Goal: Task Accomplishment & Management: Manage account settings

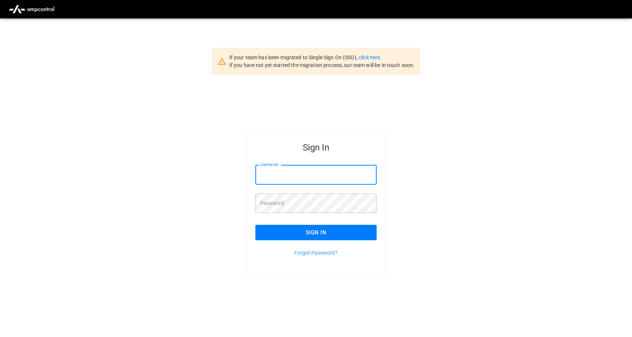
click at [297, 178] on input "Username" at bounding box center [315, 174] width 121 height 19
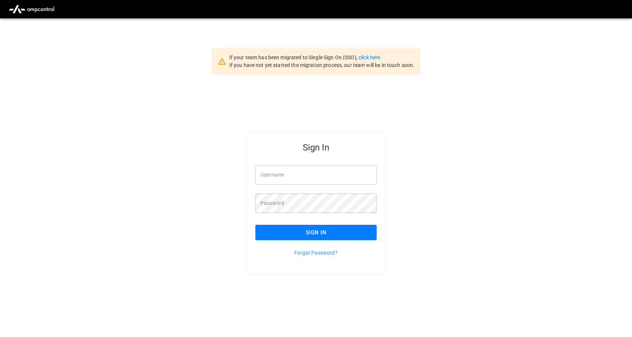
type input "**********"
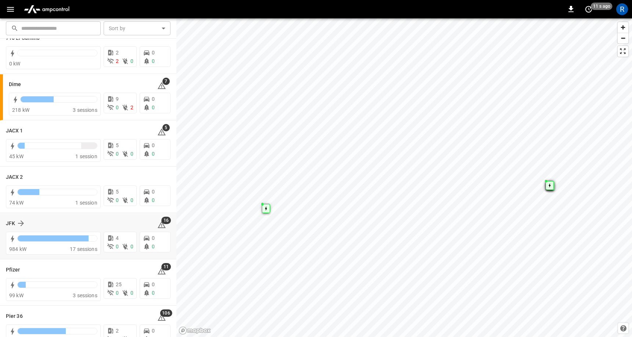
scroll to position [83, 0]
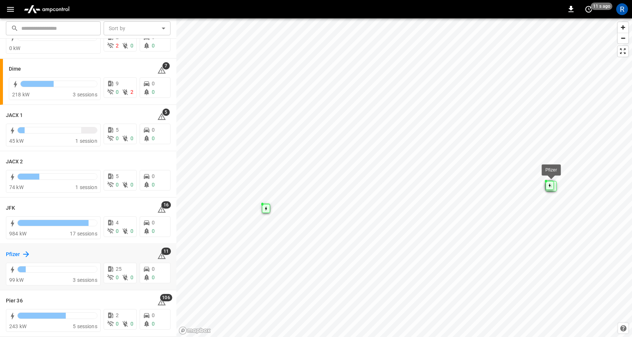
click at [25, 252] on icon at bounding box center [26, 253] width 9 height 9
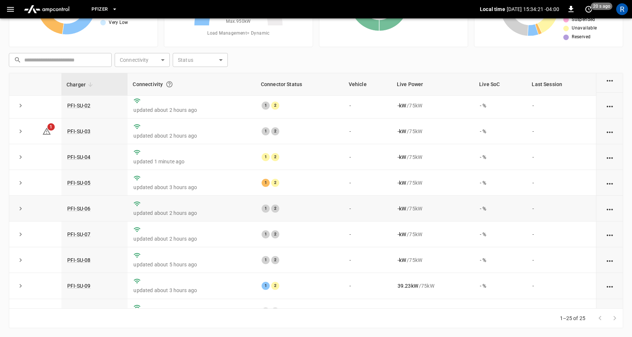
scroll to position [53, 0]
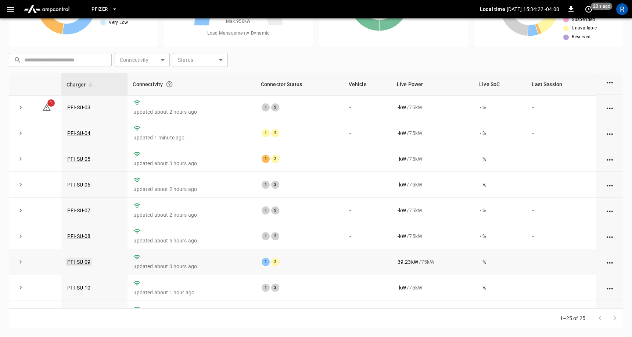
click at [86, 260] on link "PFI-SU-09" at bounding box center [79, 261] width 26 height 9
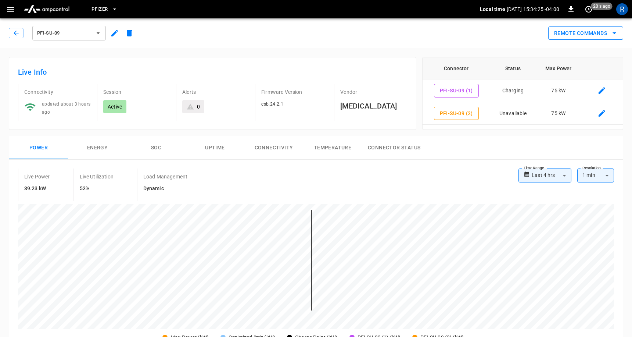
click at [589, 38] on button "Remote Commands" at bounding box center [585, 33] width 75 height 14
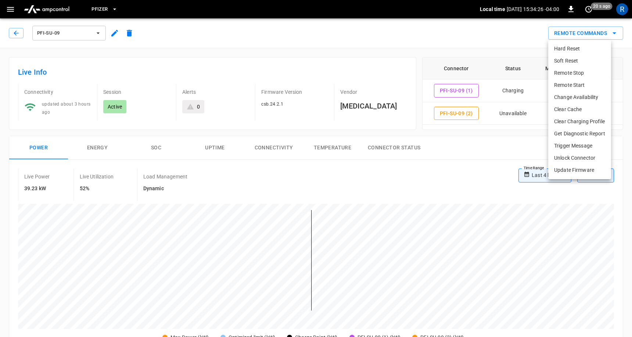
click at [422, 176] on div at bounding box center [316, 168] width 632 height 337
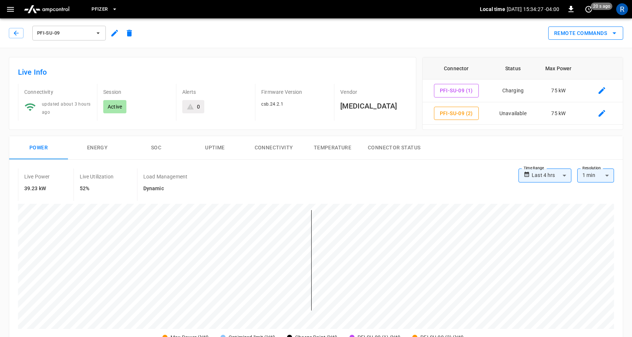
click at [567, 36] on button "Remote Commands" at bounding box center [585, 33] width 75 height 14
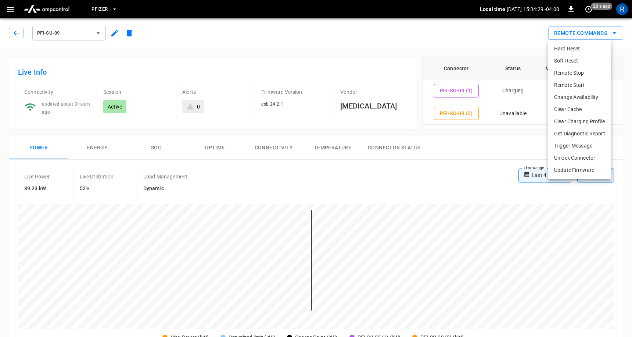
click at [474, 151] on div at bounding box center [316, 168] width 632 height 337
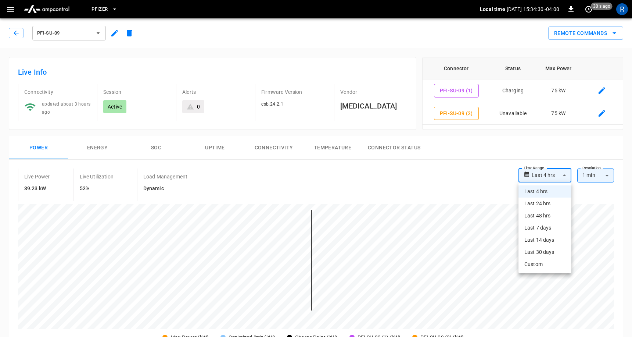
click at [543, 204] on li "Last 24 hrs" at bounding box center [544, 203] width 53 height 12
type input "**********"
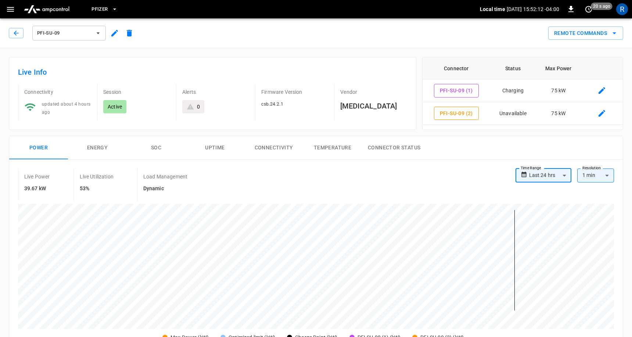
click at [104, 7] on span "Pfizer" at bounding box center [99, 9] width 16 height 8
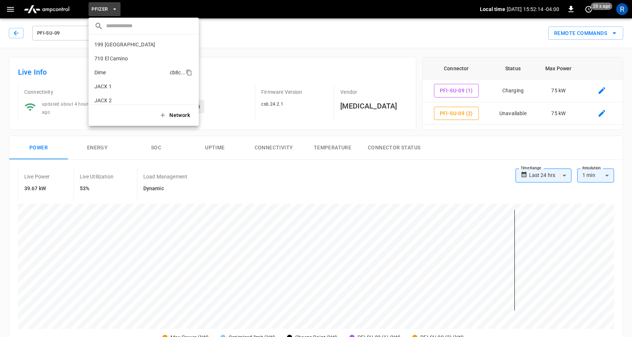
click at [109, 69] on p "Dime" at bounding box center [130, 72] width 72 height 7
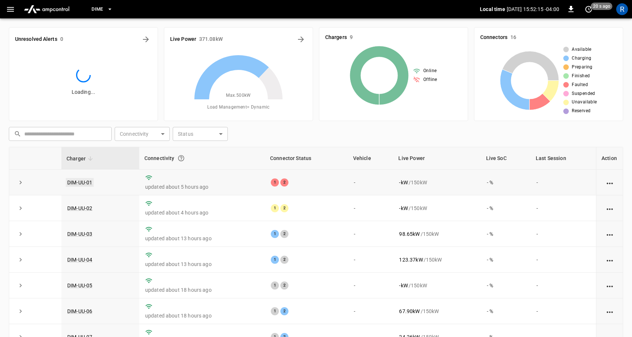
click at [80, 182] on link "DIM-UU-01" at bounding box center [80, 182] width 28 height 9
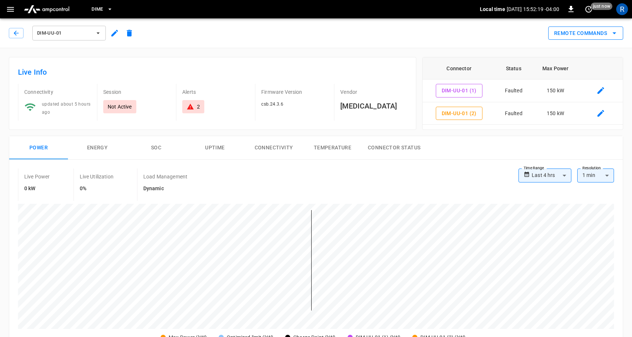
click at [598, 30] on button "Remote Commands" at bounding box center [585, 33] width 75 height 14
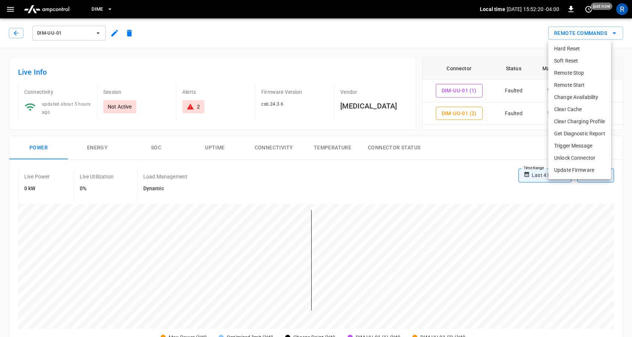
click at [580, 93] on li "Change Availability" at bounding box center [579, 97] width 63 height 12
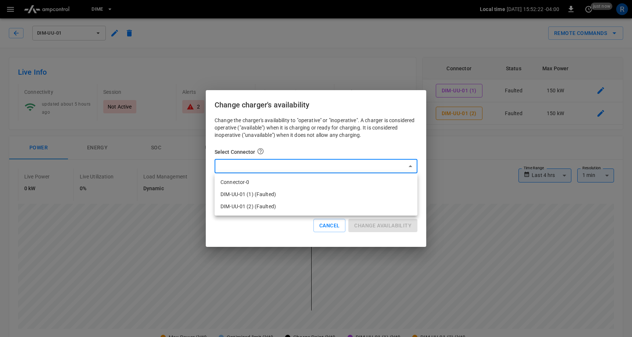
click at [317, 179] on li "Connector-0" at bounding box center [316, 182] width 203 height 12
type input "*"
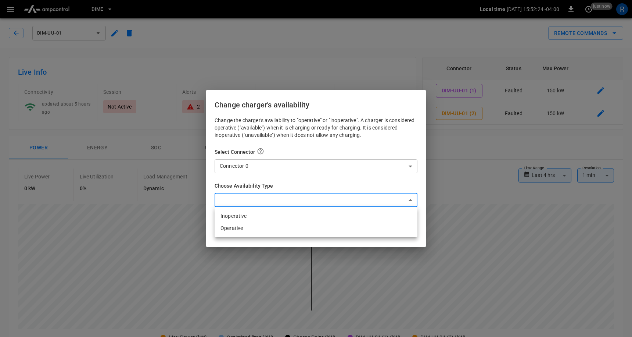
click at [285, 215] on li "Inoperative" at bounding box center [316, 216] width 203 height 12
type input "**********"
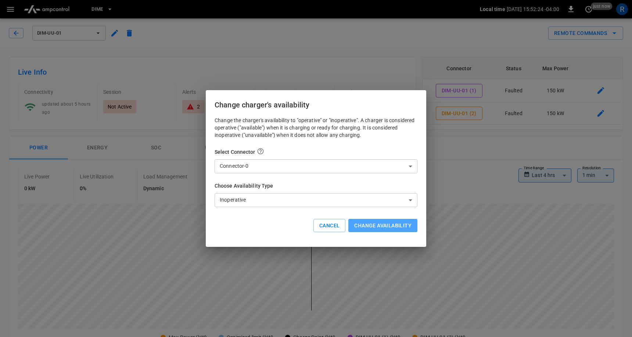
click at [412, 224] on button "Change availability" at bounding box center [382, 226] width 69 height 14
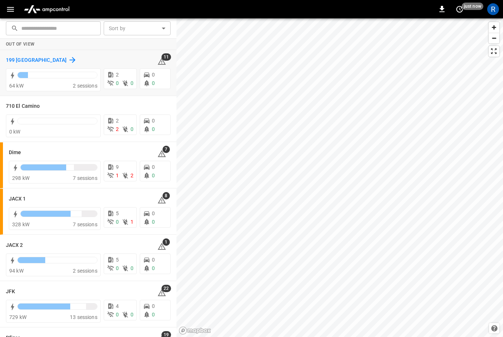
click at [68, 59] on icon at bounding box center [72, 59] width 9 height 9
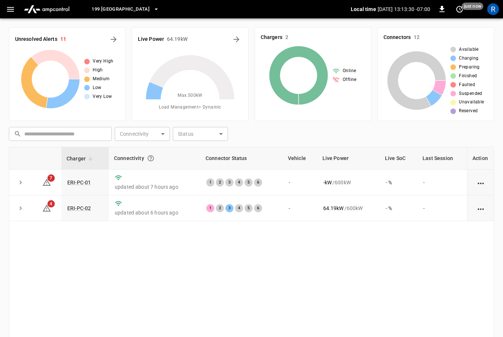
click at [13, 6] on icon "button" at bounding box center [10, 9] width 9 height 9
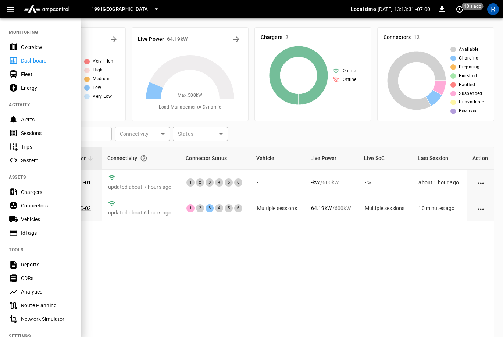
scroll to position [83, 0]
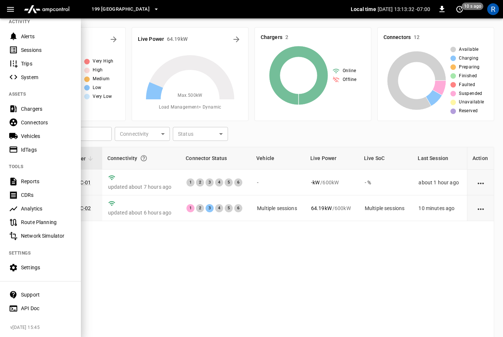
click at [32, 261] on div "Settings" at bounding box center [40, 268] width 81 height 14
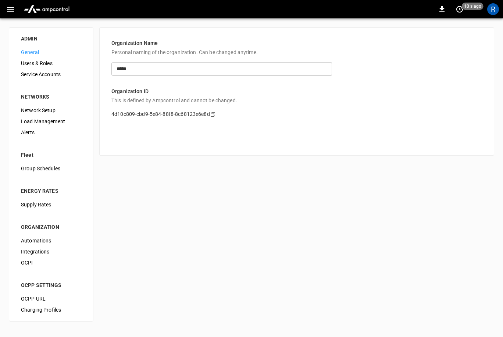
click at [36, 258] on div "OCPI" at bounding box center [51, 262] width 72 height 11
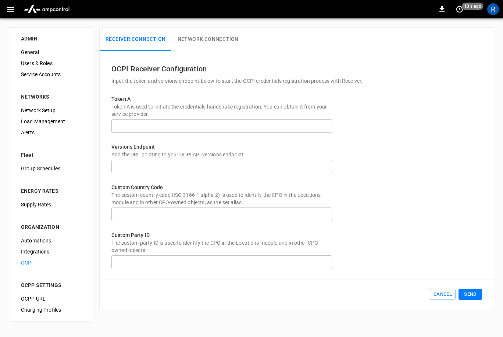
type input "**********"
type input "***"
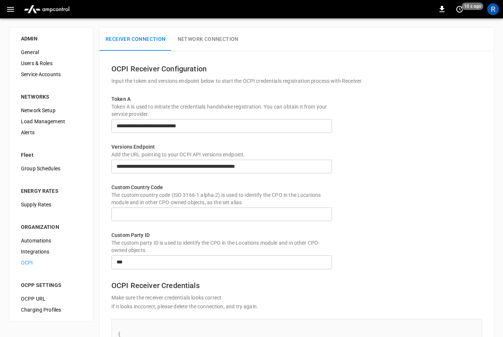
click at [210, 39] on button "Network Connection" at bounding box center [208, 40] width 73 height 24
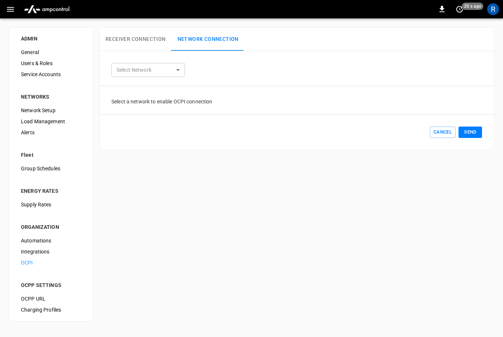
click at [154, 71] on body "0 20 s ago R ADMIN General Users & Roles Service Accounts NETWORKS Network Setu…" at bounding box center [251, 165] width 503 height 330
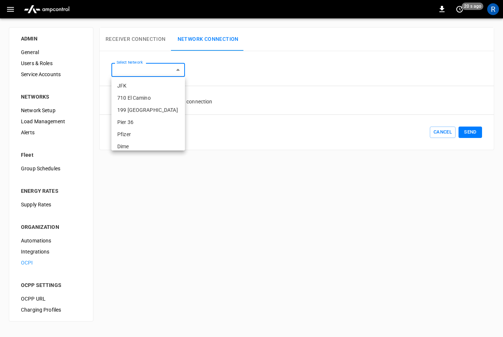
click at [134, 84] on li "JFK" at bounding box center [147, 86] width 73 height 12
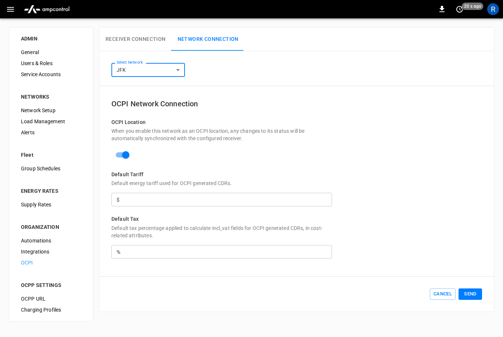
click at [167, 67] on body "**********" at bounding box center [251, 165] width 503 height 330
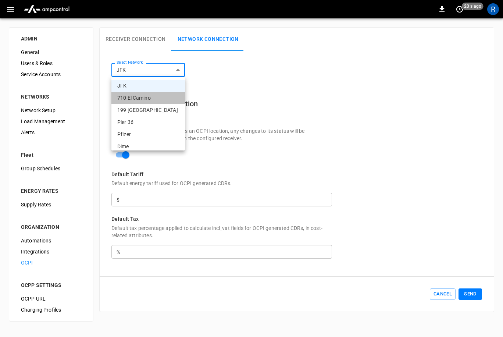
click at [148, 98] on li "710 El Camino" at bounding box center [147, 98] width 73 height 12
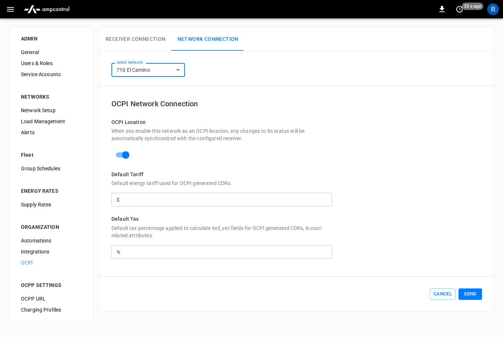
click at [150, 70] on body "**********" at bounding box center [251, 165] width 503 height 330
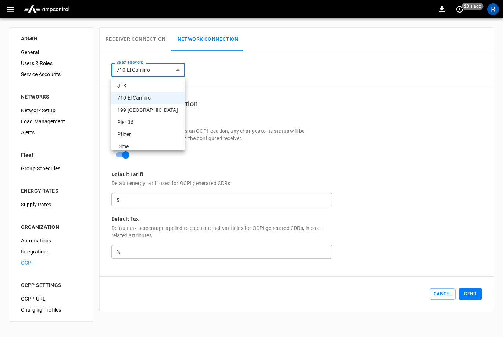
click at [144, 112] on li "199 [GEOGRAPHIC_DATA]" at bounding box center [147, 110] width 73 height 12
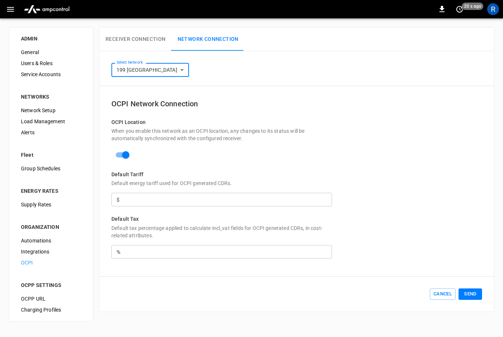
click at [150, 65] on body "**********" at bounding box center [251, 165] width 503 height 330
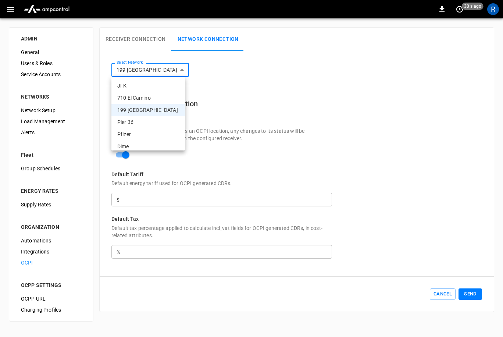
click at [134, 120] on li "Pier 36" at bounding box center [147, 122] width 73 height 12
type input "**********"
type input "****"
type input "*******"
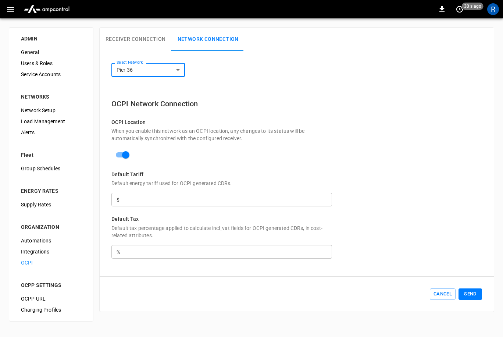
click at [136, 71] on body "**********" at bounding box center [251, 165] width 503 height 330
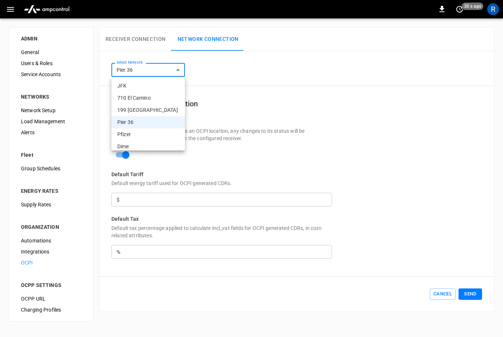
click at [129, 130] on li "Pfizer" at bounding box center [147, 134] width 73 height 12
type input "**********"
type input "****"
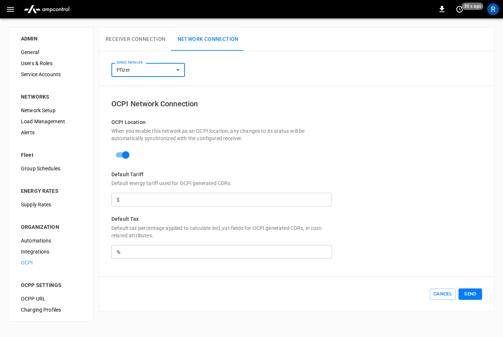
click at [139, 67] on body "**********" at bounding box center [251, 165] width 503 height 330
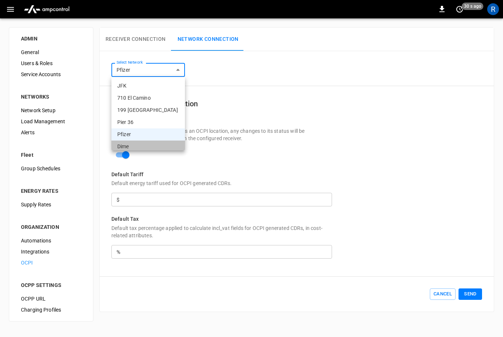
click at [133, 143] on li "Dime" at bounding box center [147, 146] width 73 height 12
click at [152, 73] on body "**********" at bounding box center [251, 165] width 503 height 330
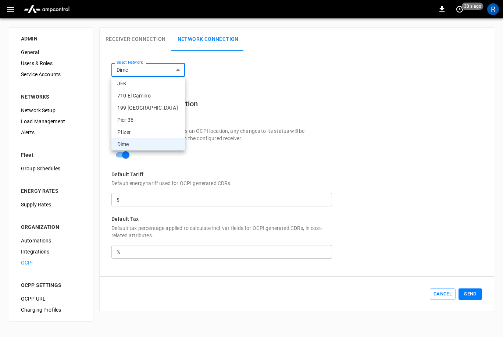
scroll to position [29, 0]
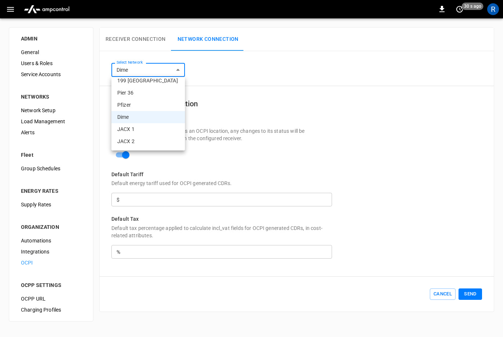
click at [155, 130] on li "JACX 1" at bounding box center [147, 129] width 73 height 12
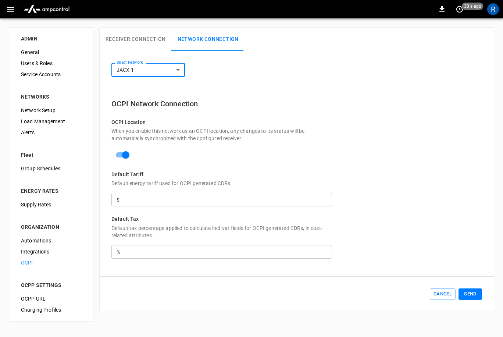
click at [153, 71] on body "**********" at bounding box center [251, 165] width 503 height 330
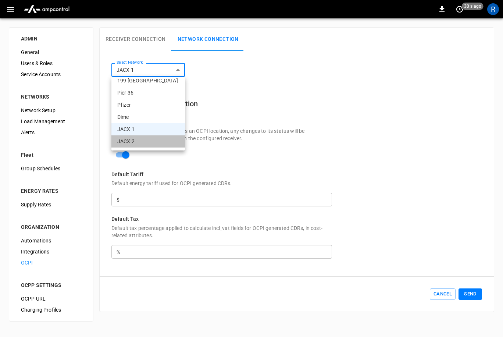
click at [146, 146] on li "JACX 2" at bounding box center [147, 141] width 73 height 12
type input "**********"
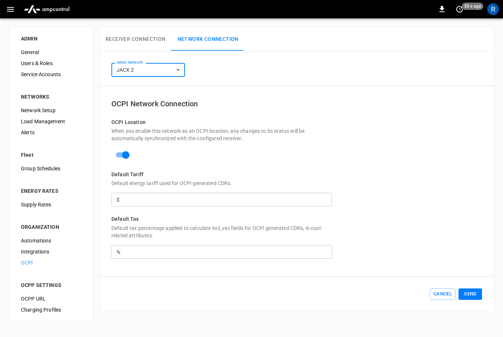
click at [269, 128] on p "When you enable this network as an OCPI location, any changes to its status wil…" at bounding box center [221, 134] width 220 height 15
click at [35, 52] on span "General" at bounding box center [51, 53] width 60 height 8
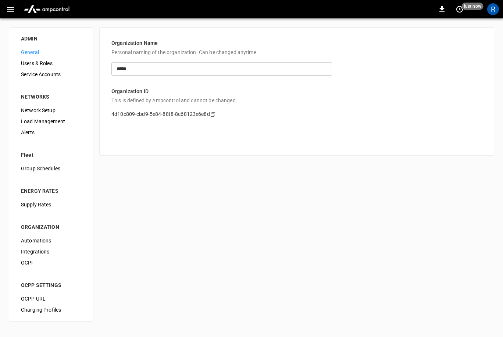
click at [7, 9] on icon "button" at bounding box center [10, 9] width 7 height 5
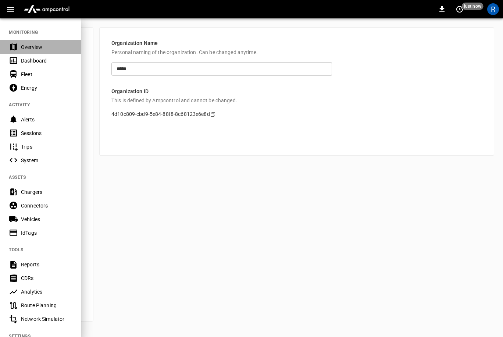
click at [30, 46] on div "Overview" at bounding box center [46, 46] width 51 height 7
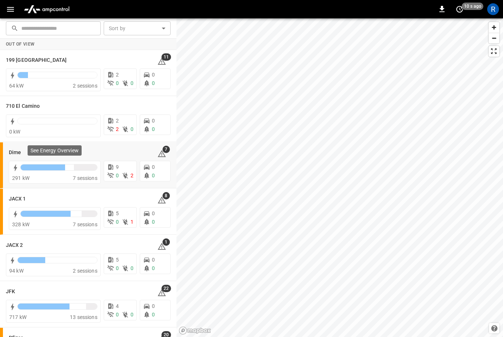
click at [31, 152] on p "See Energy Overview" at bounding box center [54, 150] width 48 height 7
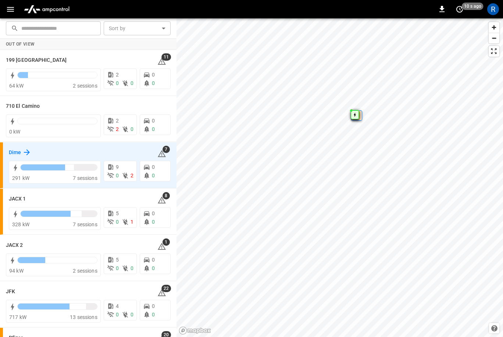
click at [28, 150] on icon at bounding box center [27, 152] width 6 height 6
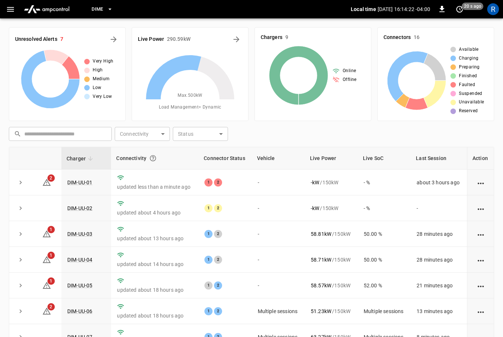
click at [104, 7] on button "Dime" at bounding box center [102, 9] width 27 height 14
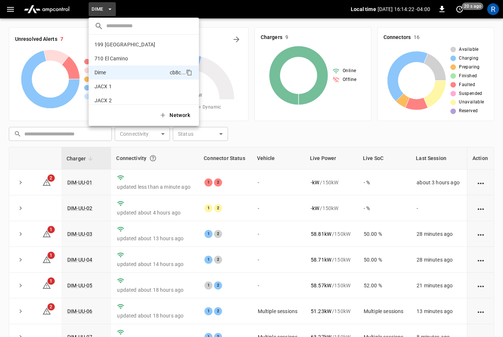
scroll to position [26, 0]
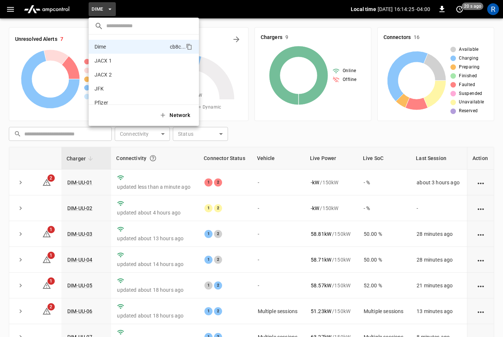
click at [13, 11] on div at bounding box center [251, 168] width 503 height 337
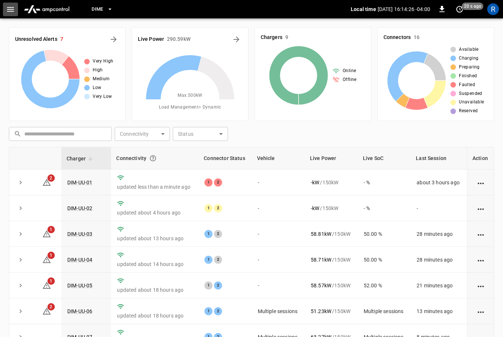
click at [12, 10] on icon "button" at bounding box center [10, 9] width 9 height 9
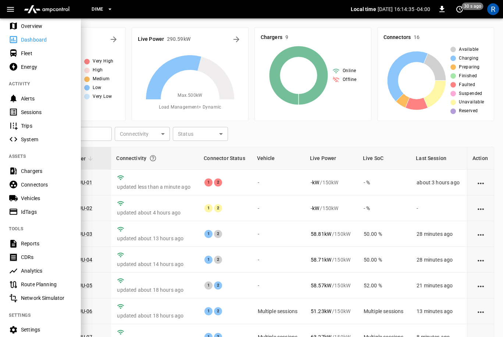
scroll to position [83, 0]
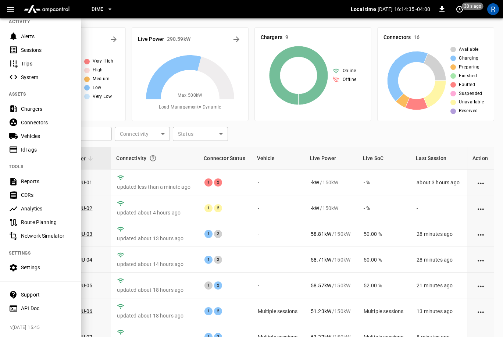
click at [127, 14] on div "Dime" at bounding box center [214, 9] width 272 height 17
click at [104, 9] on button "Dime" at bounding box center [102, 9] width 27 height 14
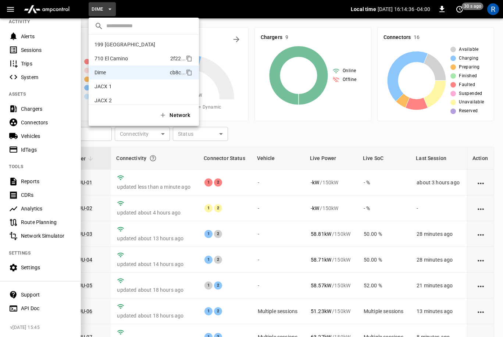
scroll to position [26, 0]
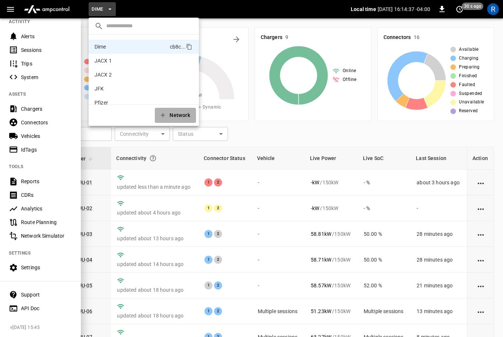
click at [179, 119] on button "Network" at bounding box center [175, 115] width 41 height 15
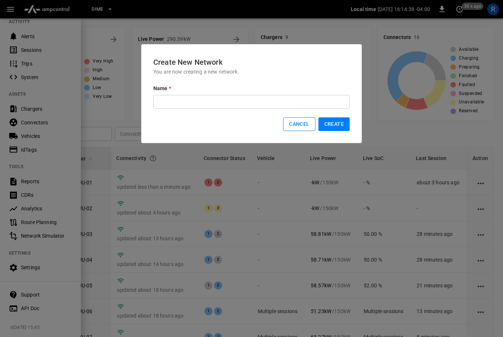
click at [302, 120] on button "Cancel" at bounding box center [299, 124] width 32 height 14
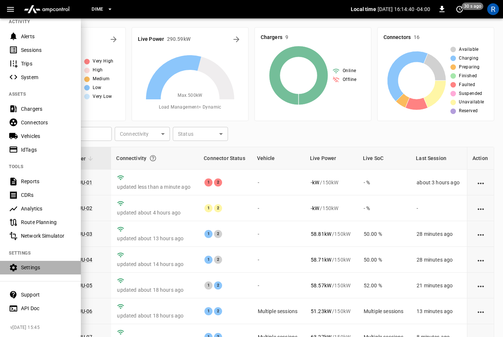
click at [34, 269] on div "Settings" at bounding box center [46, 266] width 51 height 7
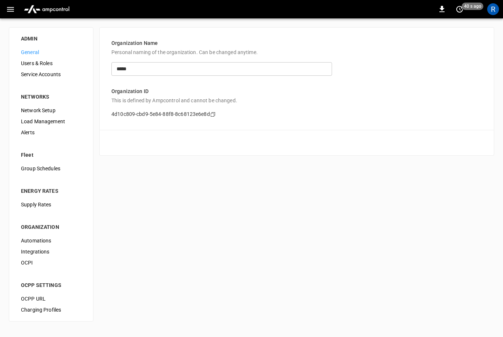
click at [42, 110] on span "Network Setup" at bounding box center [51, 111] width 60 height 8
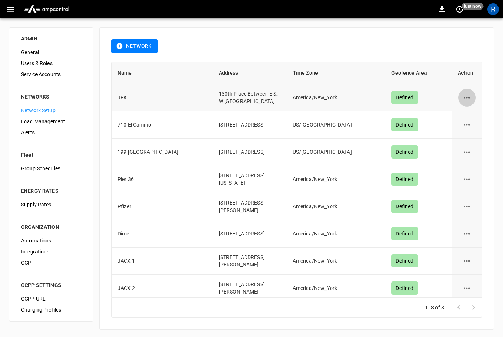
click at [464, 98] on icon "network options" at bounding box center [466, 97] width 9 height 9
click at [467, 116] on li "Edit" at bounding box center [470, 117] width 26 height 12
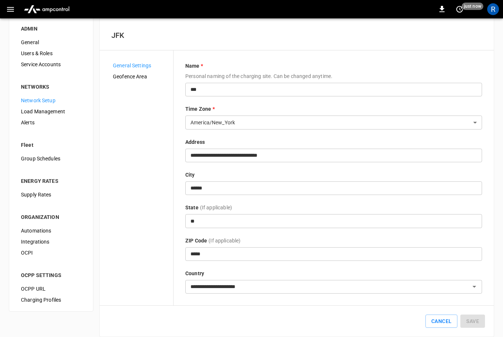
scroll to position [19, 0]
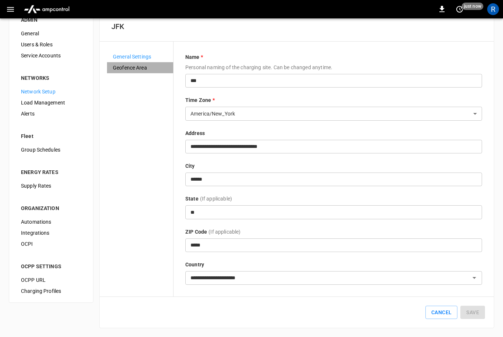
click at [139, 67] on span "Geofence Area" at bounding box center [140, 68] width 54 height 8
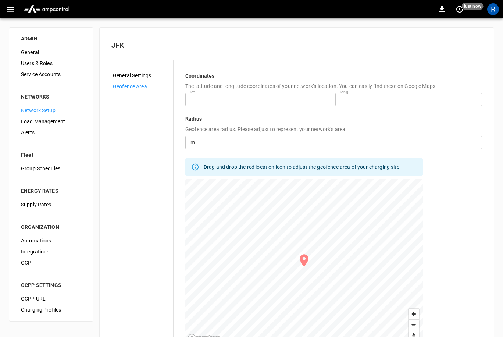
scroll to position [60, 0]
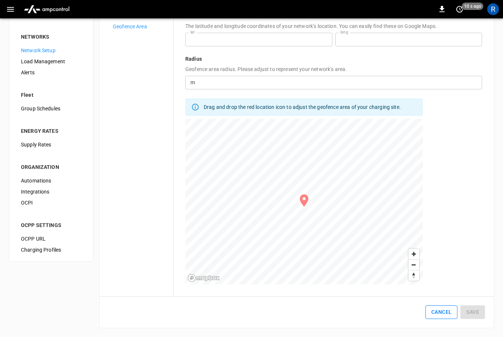
click at [445, 312] on button "Cancel" at bounding box center [441, 312] width 32 height 14
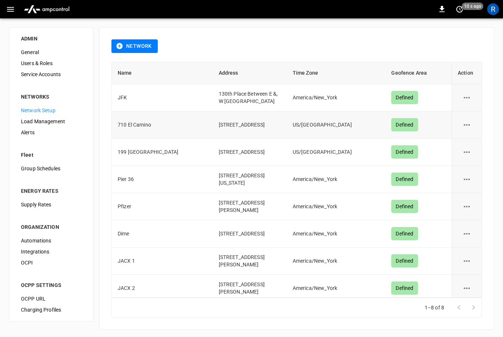
click at [467, 129] on icon "network options" at bounding box center [466, 124] width 9 height 9
click at [465, 149] on li "Edit" at bounding box center [470, 149] width 26 height 12
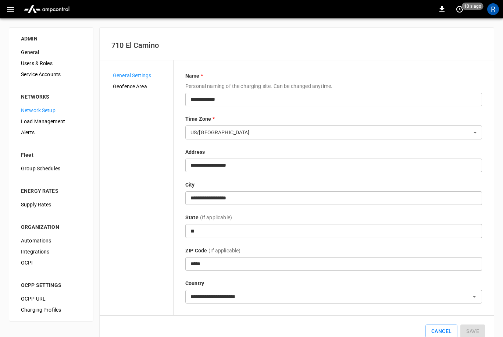
scroll to position [19, 0]
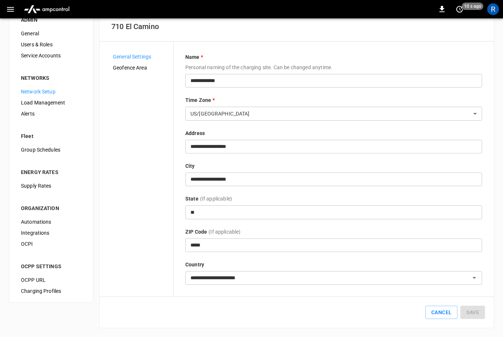
click at [139, 63] on div "Geofence Area" at bounding box center [140, 67] width 66 height 11
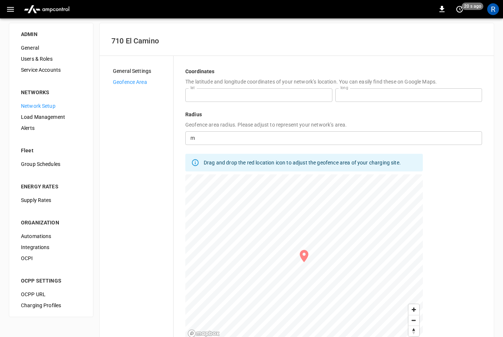
scroll to position [60, 0]
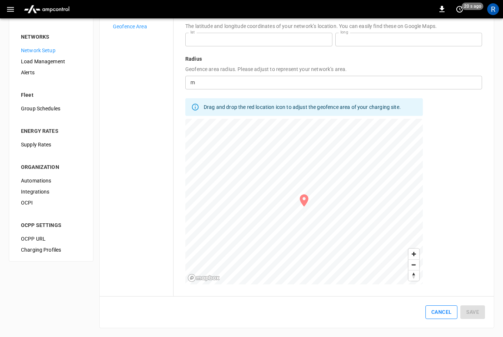
click at [441, 309] on button "Cancel" at bounding box center [441, 312] width 32 height 14
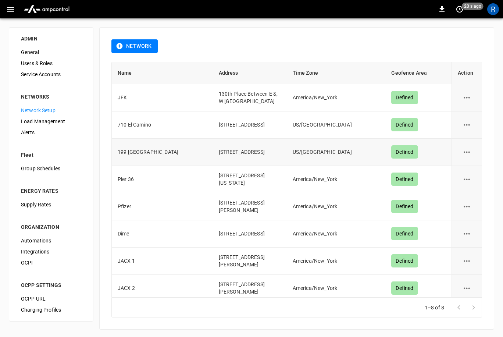
click at [467, 155] on icon "network options" at bounding box center [466, 151] width 9 height 9
click at [463, 176] on li "Edit" at bounding box center [470, 178] width 26 height 12
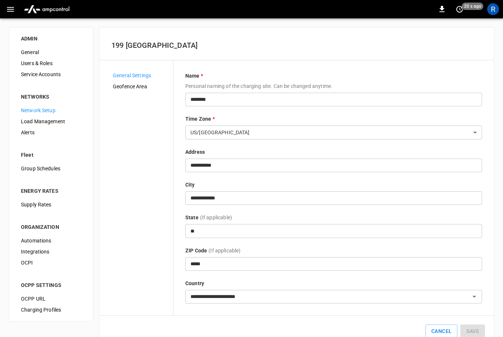
scroll to position [19, 0]
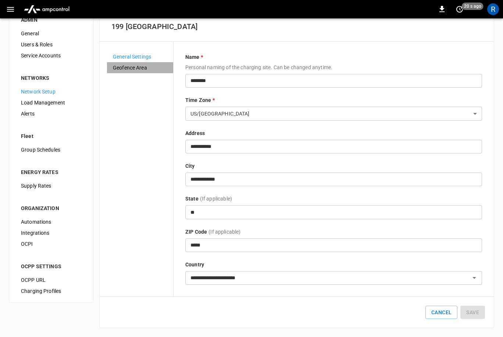
click at [142, 68] on span "Geofence Area" at bounding box center [140, 68] width 54 height 8
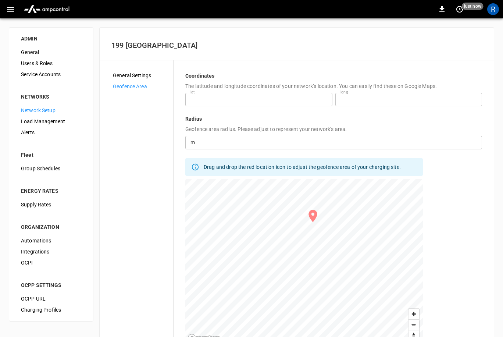
scroll to position [60, 0]
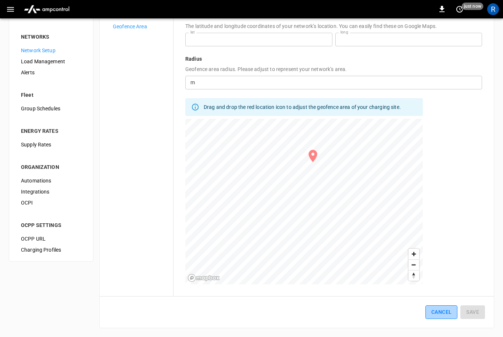
click at [439, 311] on button "Cancel" at bounding box center [441, 312] width 32 height 14
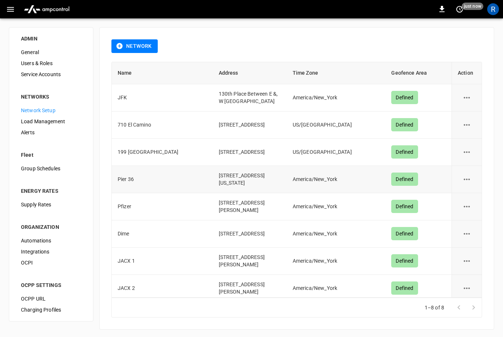
click at [466, 184] on icon "network options" at bounding box center [466, 179] width 9 height 9
click at [468, 206] on li "Edit" at bounding box center [470, 205] width 26 height 12
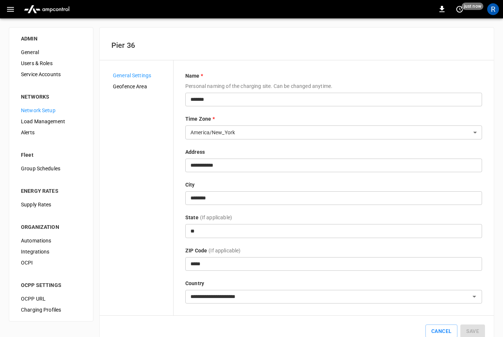
click at [148, 93] on div "General Settings Geofence Area" at bounding box center [140, 186] width 66 height 233
click at [140, 79] on span "General Settings" at bounding box center [140, 76] width 54 height 8
click at [140, 85] on span "Geofence Area" at bounding box center [140, 87] width 54 height 8
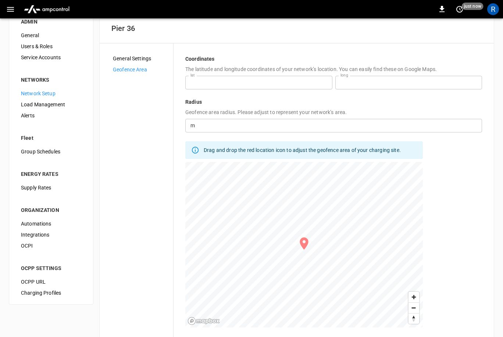
scroll to position [60, 0]
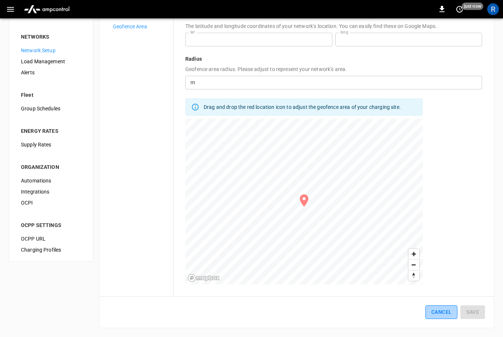
click at [436, 313] on button "Cancel" at bounding box center [441, 312] width 32 height 14
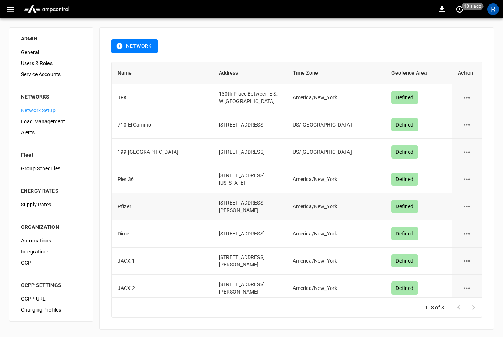
scroll to position [13, 0]
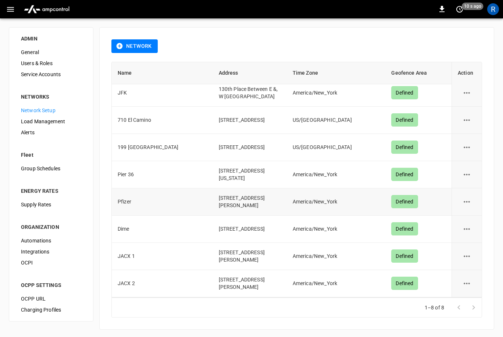
click at [460, 202] on button "network options" at bounding box center [466, 202] width 18 height 18
click at [466, 220] on li "Edit" at bounding box center [470, 219] width 26 height 12
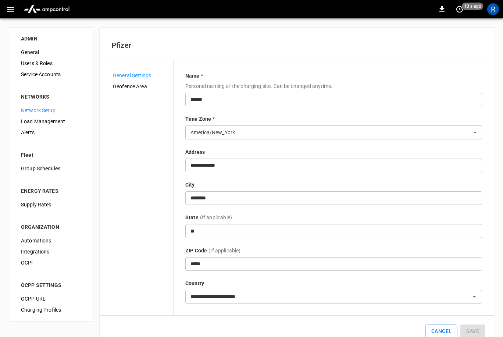
click at [143, 86] on span "Geofence Area" at bounding box center [140, 87] width 54 height 8
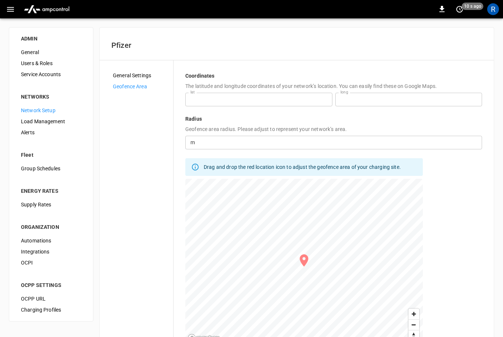
scroll to position [60, 0]
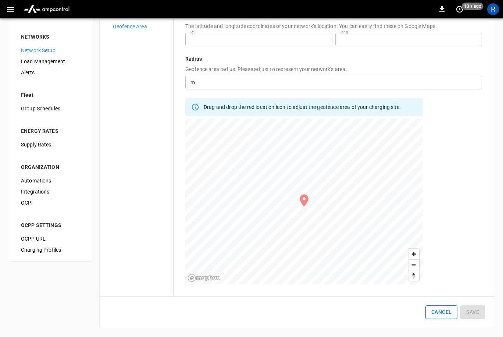
click at [438, 310] on button "Cancel" at bounding box center [441, 312] width 32 height 14
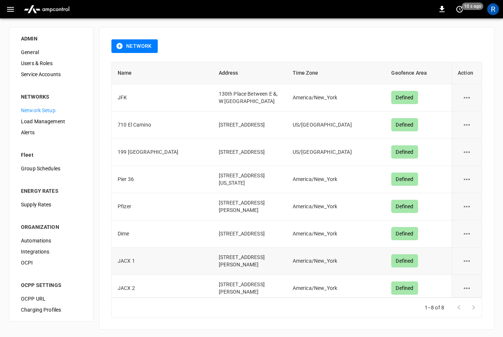
scroll to position [13, 0]
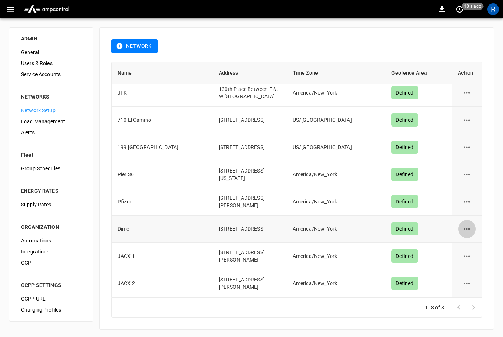
click at [469, 225] on icon "network options" at bounding box center [466, 228] width 9 height 9
click at [467, 246] on li "Edit" at bounding box center [470, 247] width 26 height 12
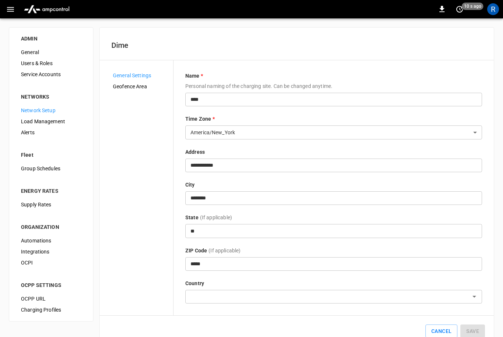
type input "**********"
click at [132, 84] on span "Geofence Area" at bounding box center [140, 87] width 54 height 8
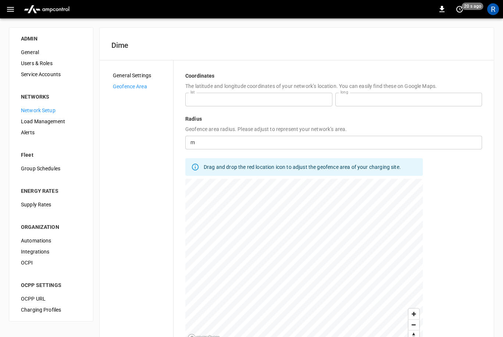
scroll to position [60, 0]
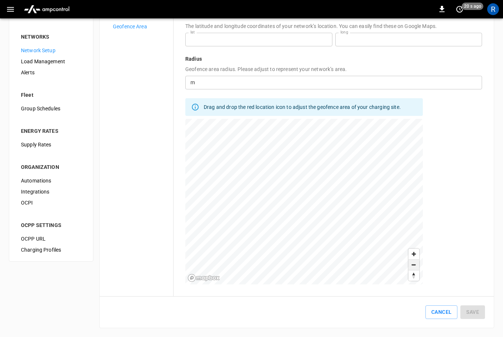
click at [412, 262] on span "Zoom out" at bounding box center [413, 264] width 11 height 10
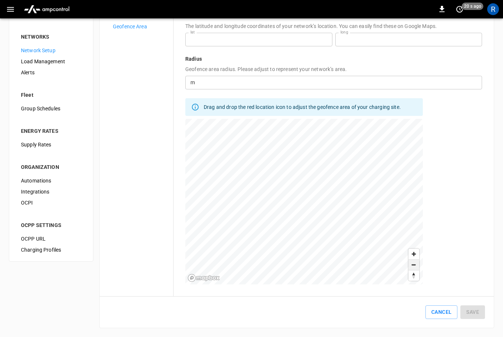
click at [412, 262] on span "Zoom out" at bounding box center [413, 264] width 11 height 10
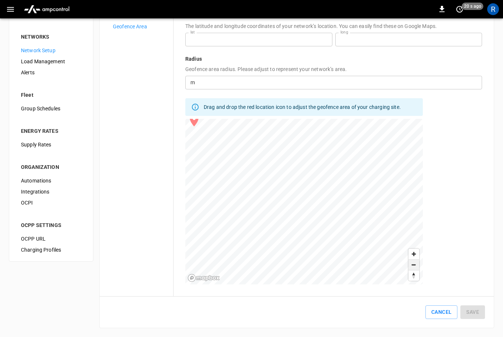
click at [412, 262] on span "Zoom out" at bounding box center [413, 264] width 11 height 10
click at [443, 307] on button "Cancel" at bounding box center [441, 312] width 32 height 14
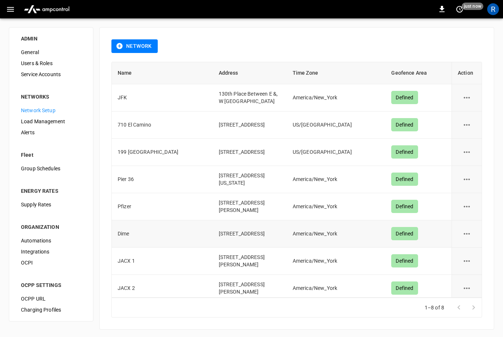
scroll to position [13, 0]
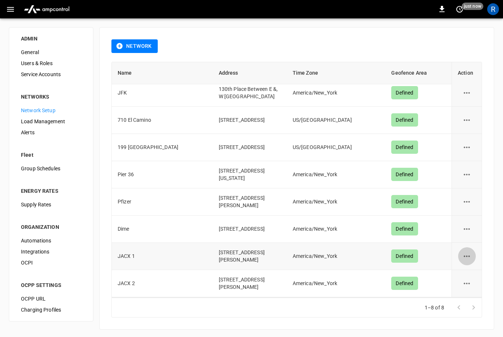
click at [466, 258] on icon "network options" at bounding box center [466, 255] width 9 height 9
click at [470, 267] on ul "Edit Delete" at bounding box center [470, 280] width 26 height 30
click at [470, 268] on li "Edit" at bounding box center [470, 274] width 26 height 12
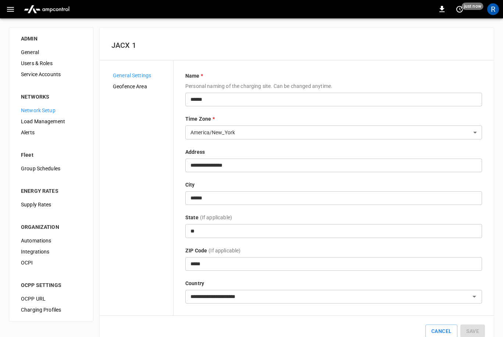
click at [107, 84] on div "Geofence Area" at bounding box center [140, 86] width 66 height 11
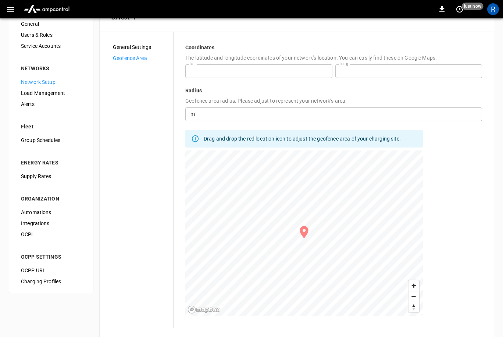
scroll to position [60, 0]
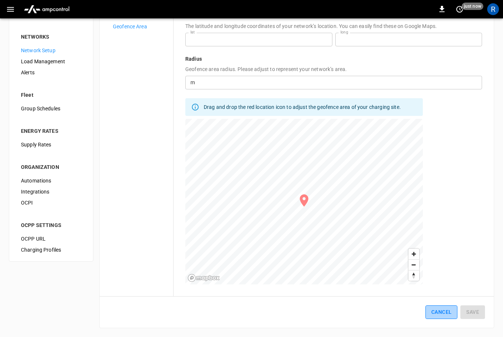
click at [435, 308] on button "Cancel" at bounding box center [441, 312] width 32 height 14
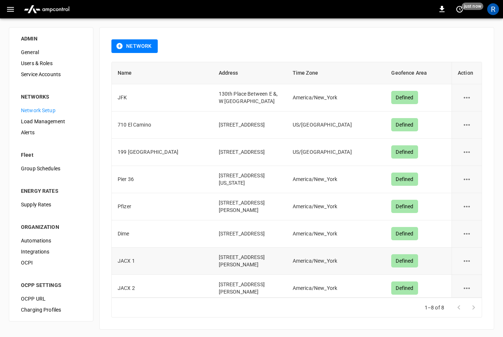
scroll to position [13, 0]
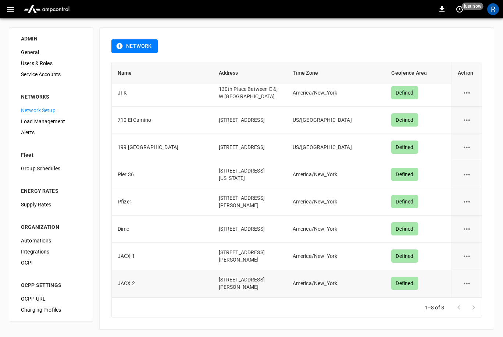
click at [465, 281] on icon "network options" at bounding box center [466, 283] width 9 height 9
click at [468, 302] on li "Edit" at bounding box center [470, 301] width 26 height 12
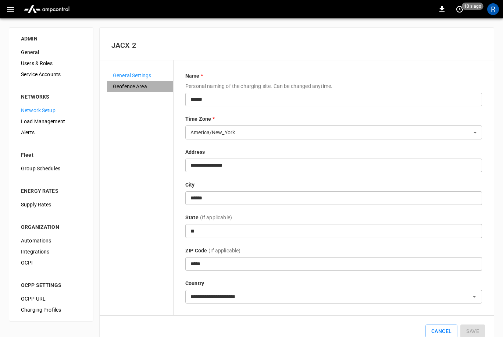
click at [142, 86] on span "Geofence Area" at bounding box center [140, 87] width 54 height 8
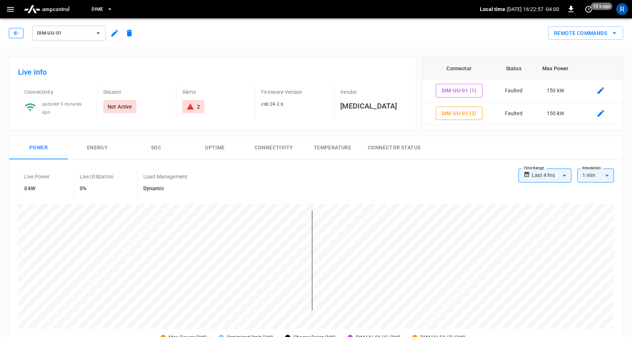
click at [15, 29] on icon "button" at bounding box center [15, 32] width 7 height 7
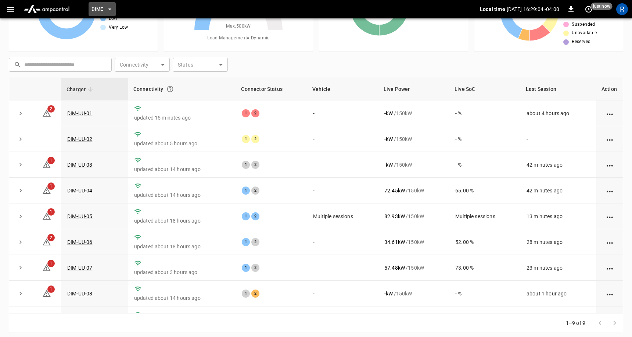
click at [103, 10] on button "Dime" at bounding box center [102, 9] width 27 height 14
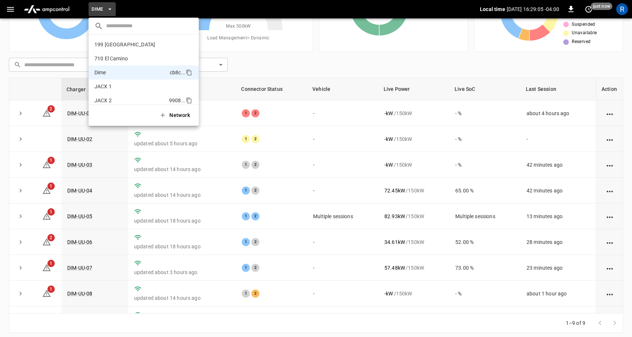
scroll to position [26, 0]
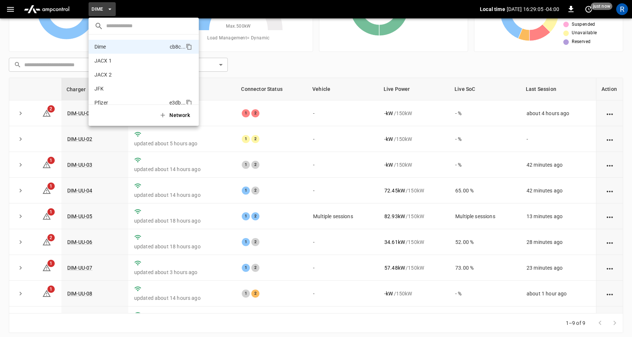
click at [110, 100] on p "Pfizer" at bounding box center [130, 102] width 72 height 7
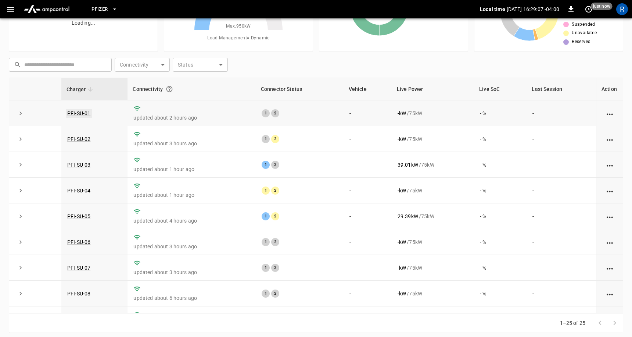
click at [88, 114] on link "PFI-SU-01" at bounding box center [79, 113] width 26 height 9
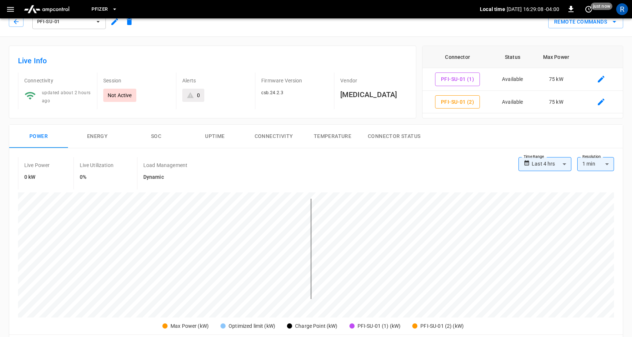
scroll to position [9, 0]
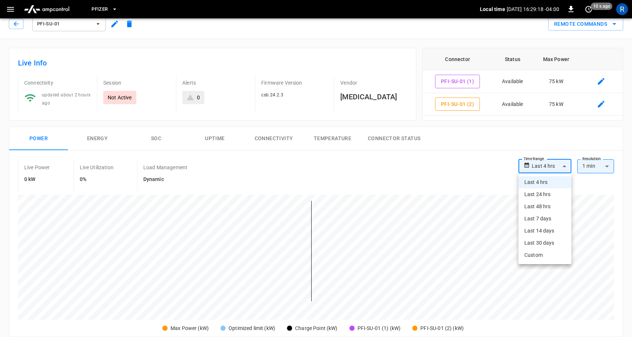
click at [541, 168] on body "**********" at bounding box center [316, 336] width 632 height 691
click at [541, 194] on li "Last 24 hrs" at bounding box center [544, 194] width 53 height 12
type input "**********"
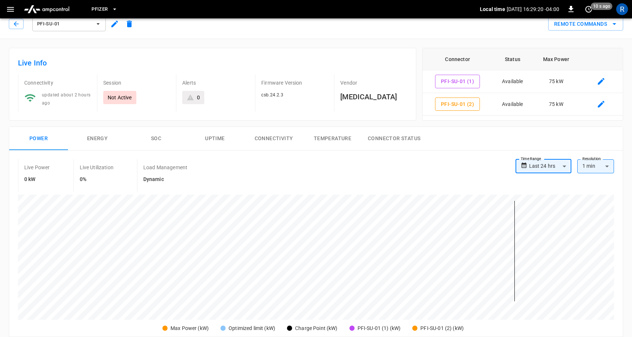
click at [542, 165] on body "**********" at bounding box center [316, 336] width 632 height 691
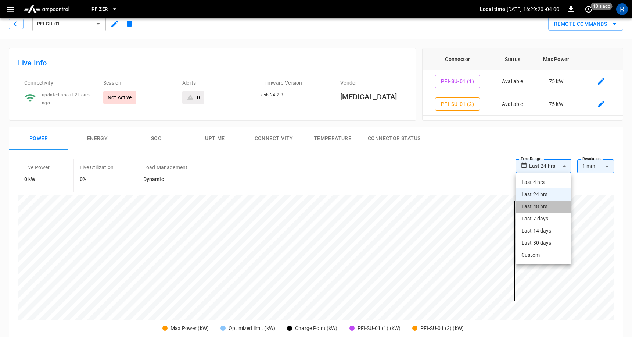
click at [549, 209] on li "Last 48 hrs" at bounding box center [544, 206] width 56 height 12
type input "**********"
click at [544, 168] on body "**********" at bounding box center [316, 336] width 632 height 691
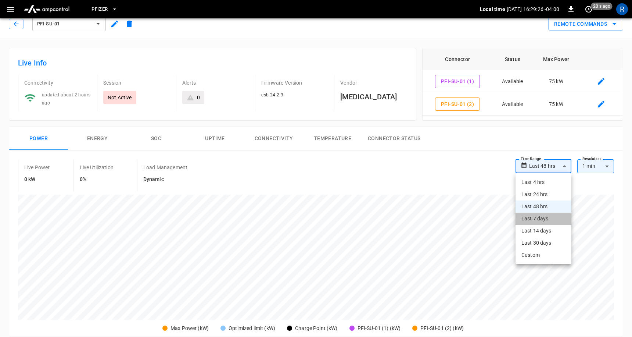
click at [554, 218] on li "Last 7 days" at bounding box center [544, 218] width 56 height 12
type input "**********"
type input "***"
type input "**********"
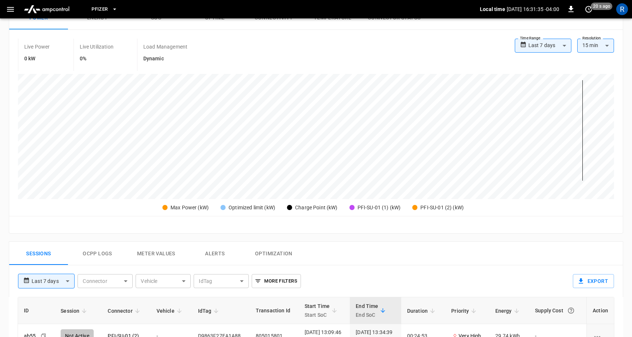
scroll to position [287, 0]
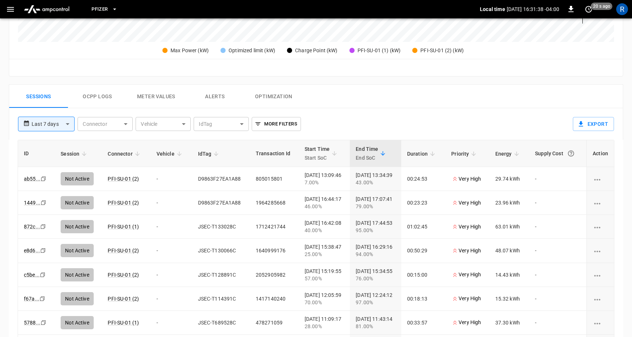
click at [61, 125] on body "**********" at bounding box center [316, 58] width 632 height 691
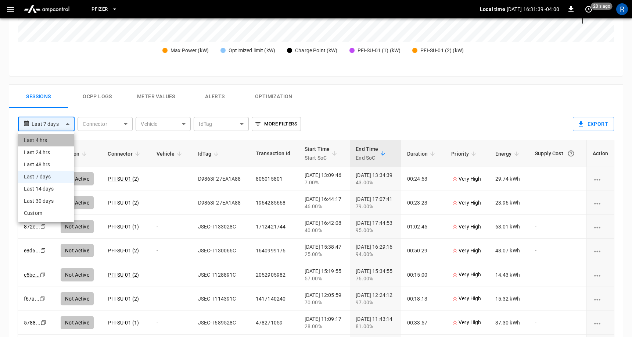
click at [52, 141] on li "Last 4 hrs" at bounding box center [46, 140] width 56 height 12
type input "**********"
type input "**"
type input "**********"
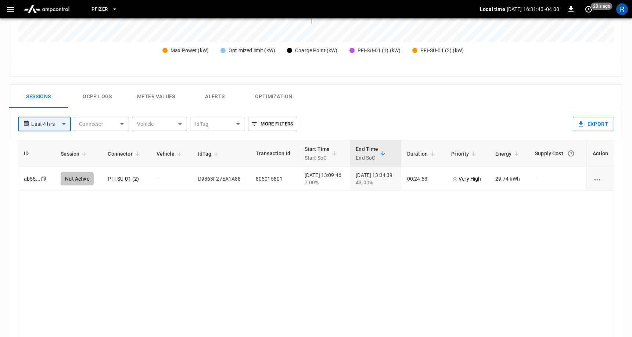
scroll to position [267, 0]
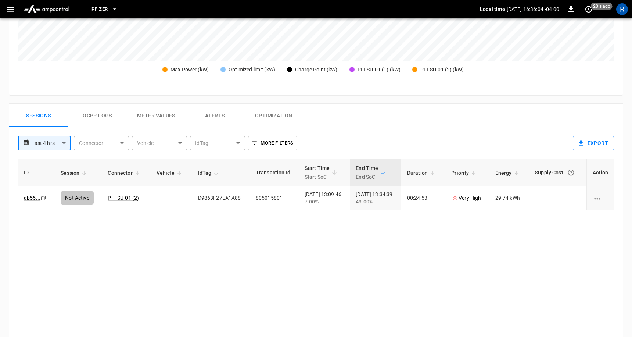
click at [59, 138] on body "**********" at bounding box center [316, 78] width 632 height 691
click at [46, 182] on li "Last 48 hrs" at bounding box center [44, 183] width 53 height 12
type input "**********"
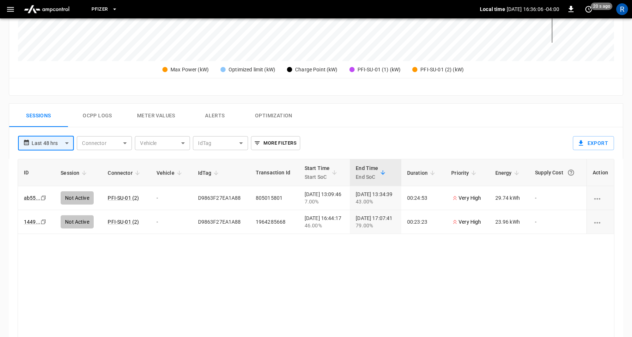
click at [50, 142] on body "**********" at bounding box center [316, 78] width 632 height 691
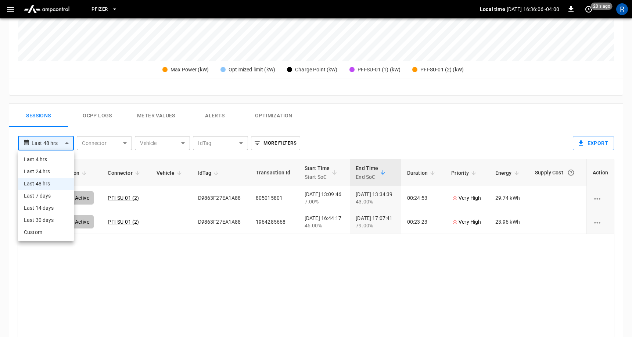
click at [50, 199] on li "Last 7 days" at bounding box center [46, 196] width 56 height 12
type input "**********"
type input "***"
type input "**********"
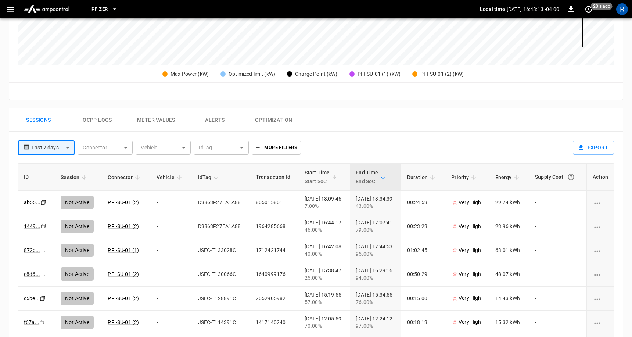
scroll to position [0, 0]
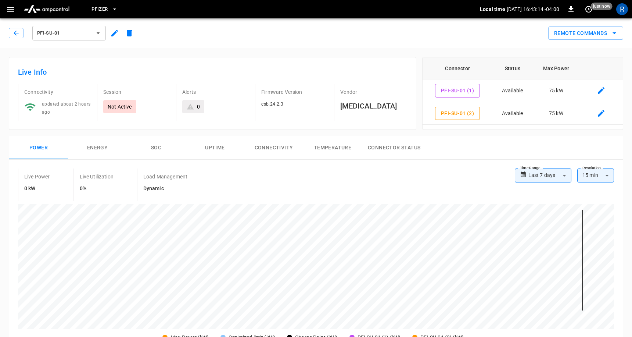
click at [47, 41] on div "PFI-SU-01" at bounding box center [69, 33] width 76 height 18
click at [49, 35] on span "PFI-SU-01" at bounding box center [64, 33] width 54 height 8
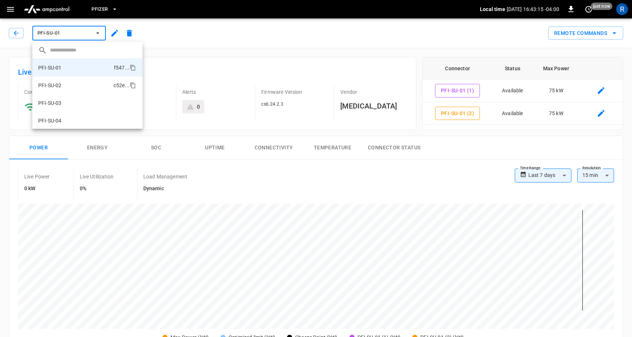
click at [58, 83] on p "PFI-SU-02" at bounding box center [49, 85] width 23 height 7
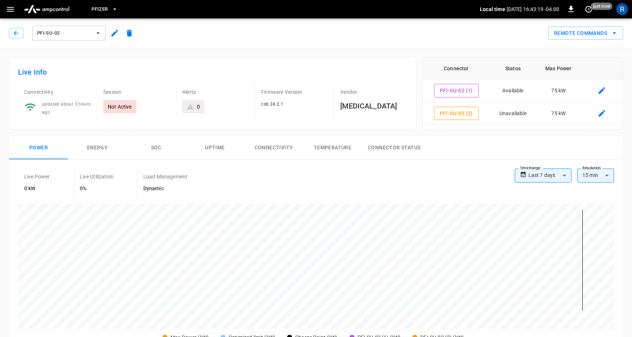
click at [73, 37] on button "PFI-SU-02" at bounding box center [68, 33] width 73 height 15
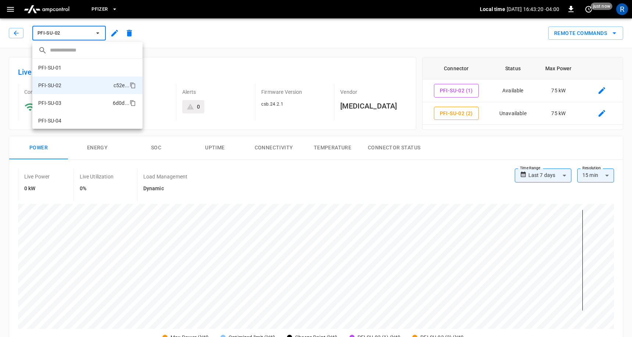
scroll to position [12, 0]
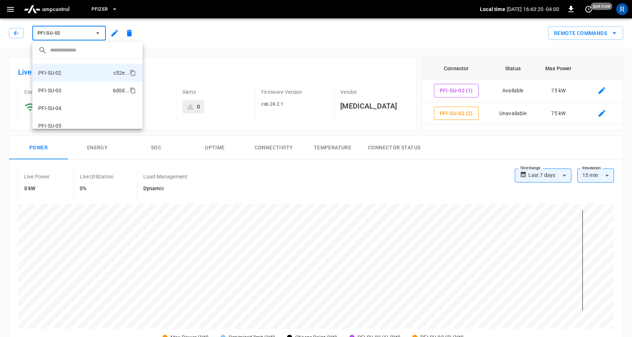
click at [66, 96] on li "PFI-SU-03 6d0d ..." at bounding box center [87, 91] width 110 height 18
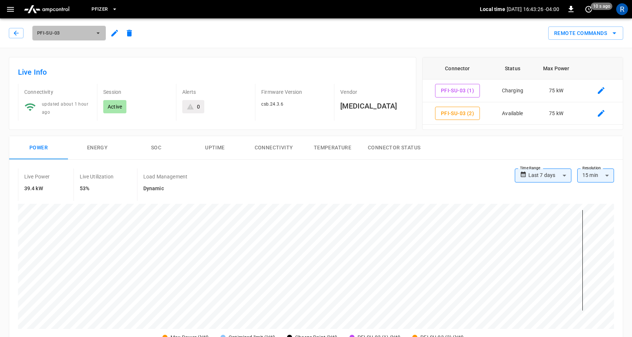
click at [67, 32] on span "PFI-SU-03" at bounding box center [64, 33] width 54 height 8
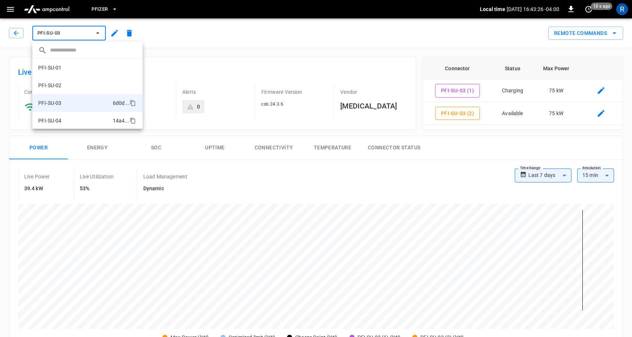
scroll to position [30, 0]
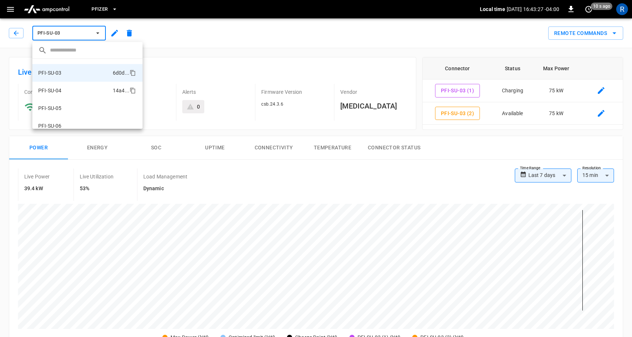
click at [71, 90] on li "PFI-SU-04 14a4 ..." at bounding box center [87, 91] width 110 height 18
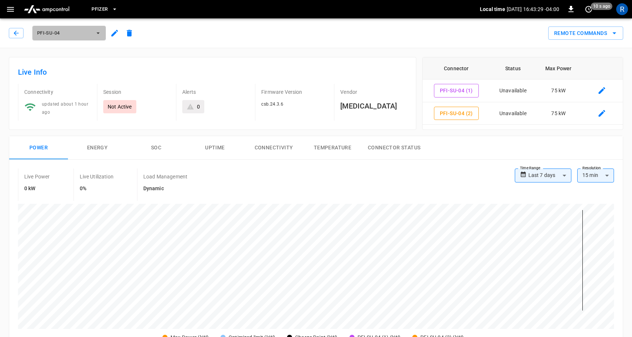
click at [59, 28] on button "PFI-SU-04" at bounding box center [68, 33] width 73 height 15
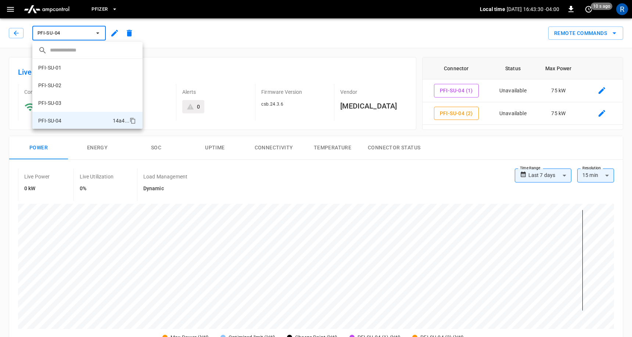
scroll to position [48, 0]
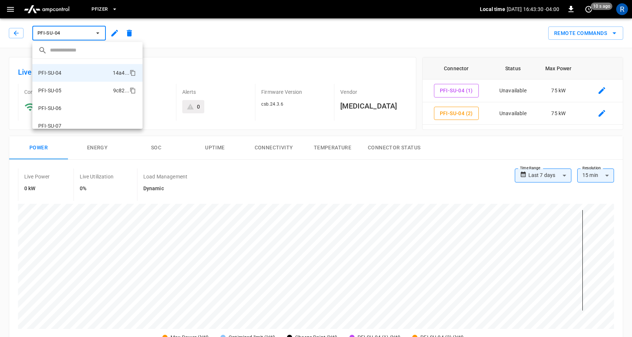
click at [79, 87] on li "PFI-SU-05 9c82 ..." at bounding box center [87, 91] width 110 height 18
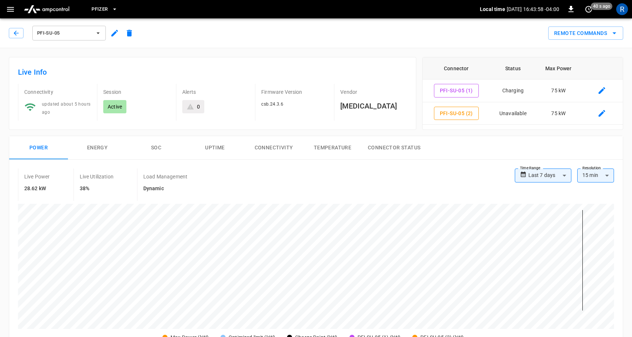
click at [99, 32] on icon "button" at bounding box center [98, 32] width 3 height 1
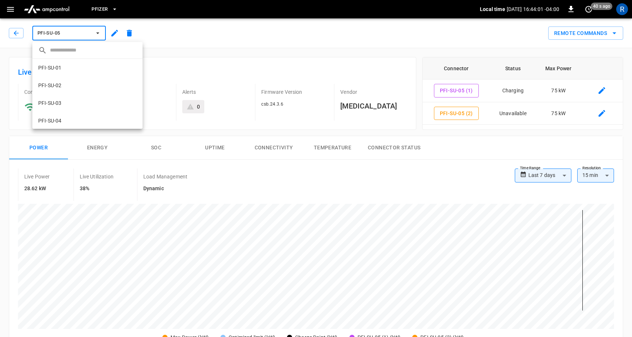
scroll to position [65, 0]
click at [95, 39] on div at bounding box center [316, 168] width 632 height 337
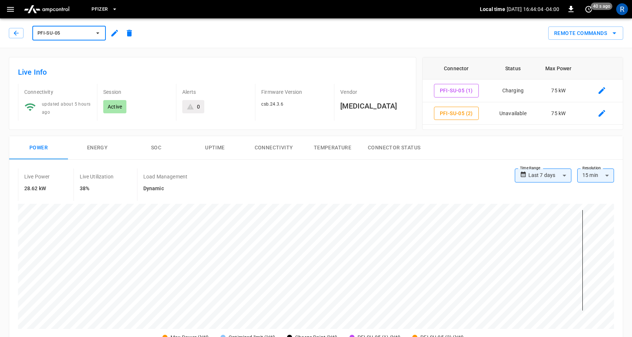
click at [94, 35] on div at bounding box center [316, 168] width 632 height 337
click at [97, 35] on icon "button" at bounding box center [97, 32] width 7 height 7
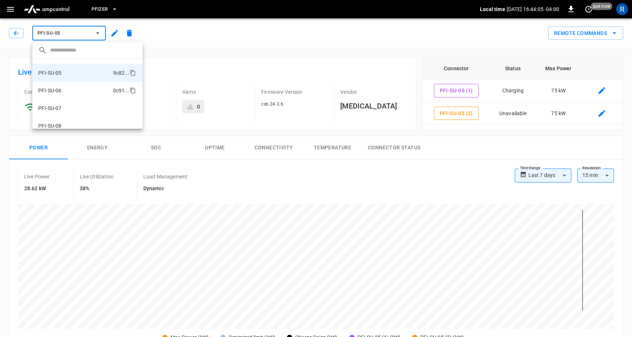
scroll to position [0, 0]
click at [77, 82] on li "PFI-SU-02 c52e ..." at bounding box center [87, 85] width 110 height 18
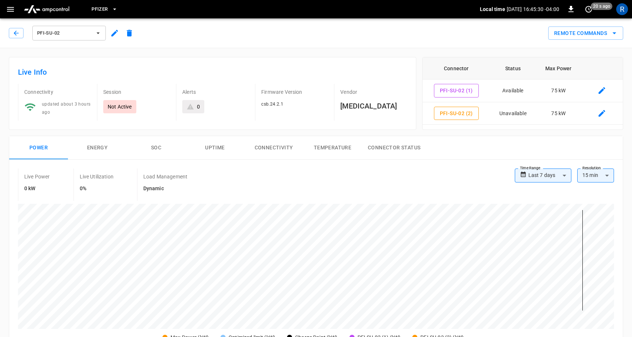
click at [90, 30] on span "PFI-SU-02" at bounding box center [64, 33] width 54 height 8
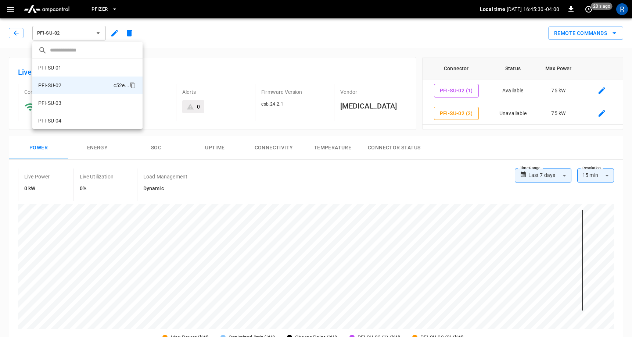
click at [88, 33] on div at bounding box center [316, 168] width 632 height 337
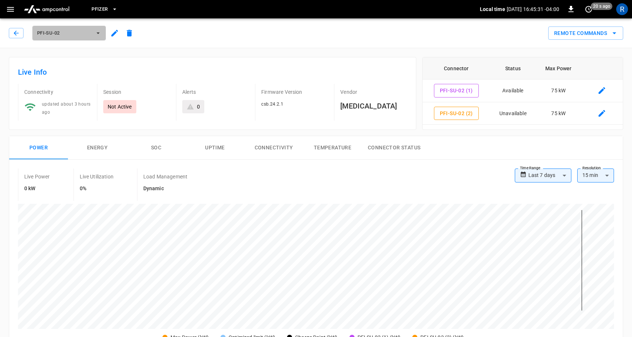
click at [80, 26] on button "PFI-SU-02" at bounding box center [68, 33] width 73 height 15
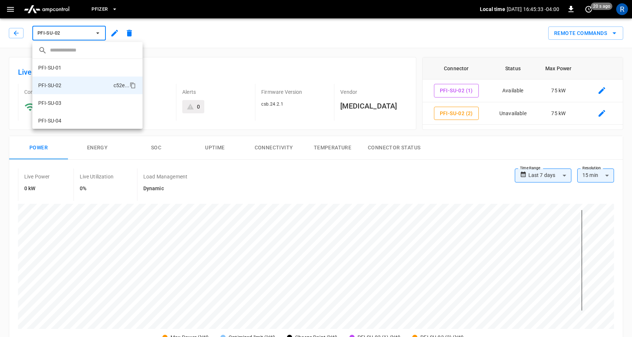
click at [75, 129] on li "PFI-SU-05 9c82 ..." at bounding box center [87, 138] width 110 height 18
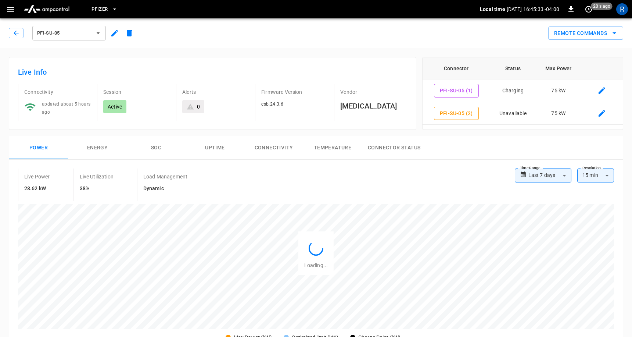
scroll to position [35, 0]
click at [94, 43] on div "PFI-SU-05 Remote Commands" at bounding box center [314, 31] width 635 height 32
click at [93, 31] on button "PFI-SU-05" at bounding box center [68, 33] width 73 height 15
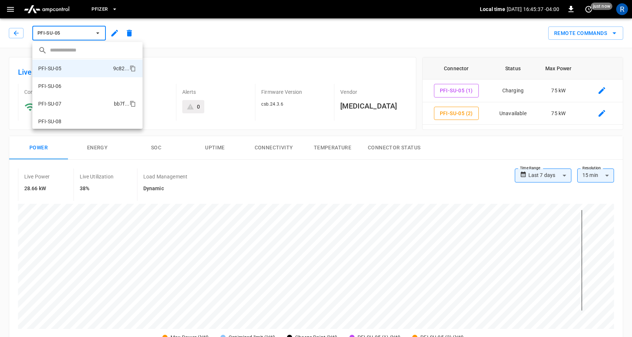
scroll to position [70, 0]
click at [87, 84] on li "PFI-SU-06 0c91 ..." at bounding box center [87, 86] width 110 height 18
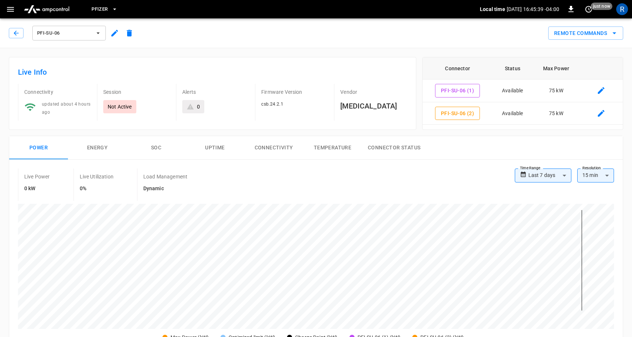
click at [86, 31] on span "PFI-SU-06" at bounding box center [64, 33] width 54 height 8
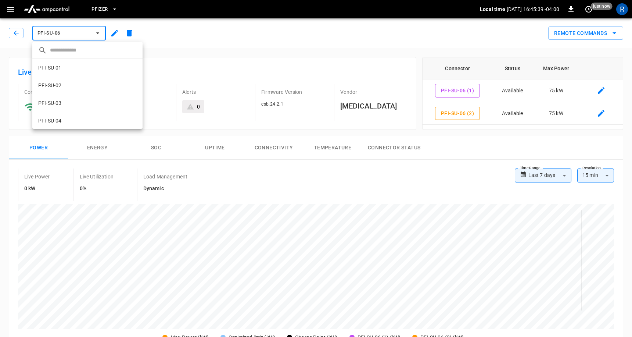
scroll to position [83, 0]
click at [78, 88] on li "PFI-SU-07 bb7f ..." at bounding box center [87, 91] width 110 height 18
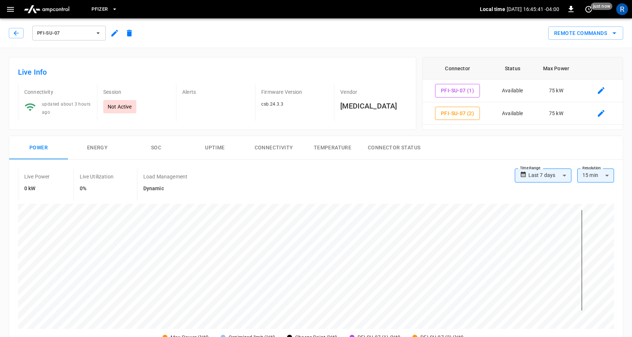
click at [77, 33] on span "PFI-SU-07" at bounding box center [64, 33] width 54 height 8
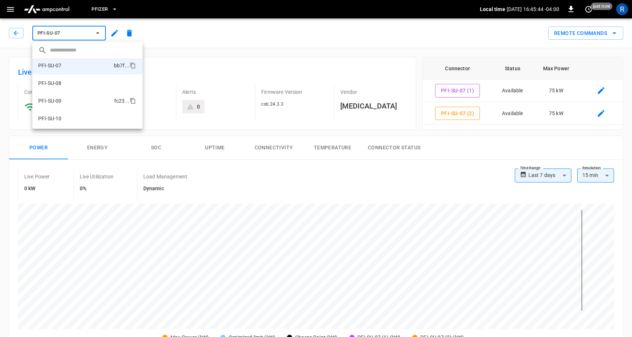
scroll to position [109, 0]
click at [75, 82] on li "PFI-SU-08 9a7f ..." at bounding box center [87, 82] width 110 height 18
click at [76, 77] on li "PFI-SU-09 fc23 ..." at bounding box center [87, 81] width 110 height 18
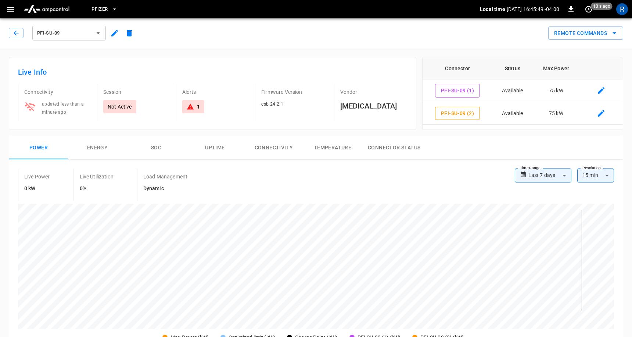
click at [81, 33] on span "PFI-SU-09" at bounding box center [64, 33] width 54 height 8
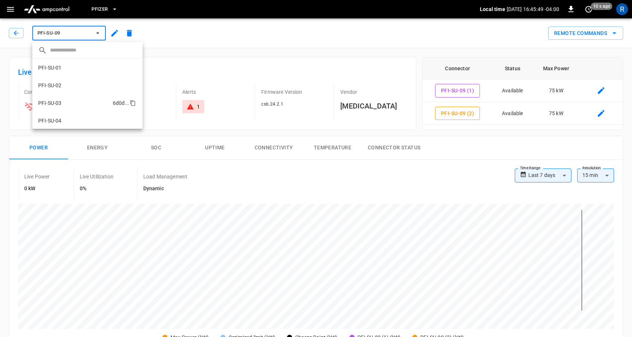
scroll to position [136, 0]
click at [218, 49] on div at bounding box center [316, 168] width 632 height 337
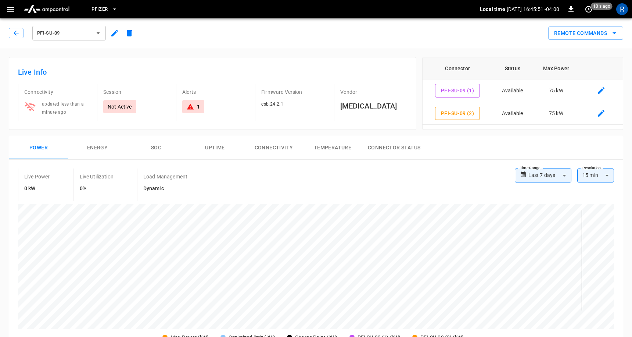
click at [87, 28] on button "PFI-SU-09" at bounding box center [68, 33] width 73 height 15
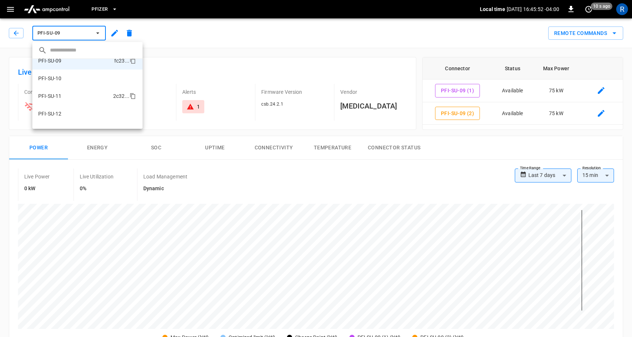
scroll to position [149, 0]
click at [76, 79] on li "PFI-SU-10 0b90 ..." at bounding box center [87, 77] width 110 height 18
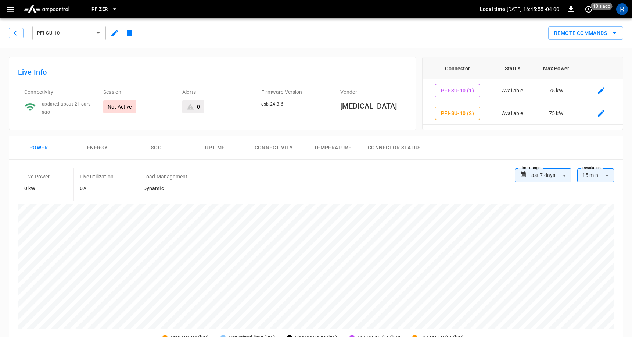
click at [84, 34] on span "PFI-SU-10" at bounding box center [64, 33] width 54 height 8
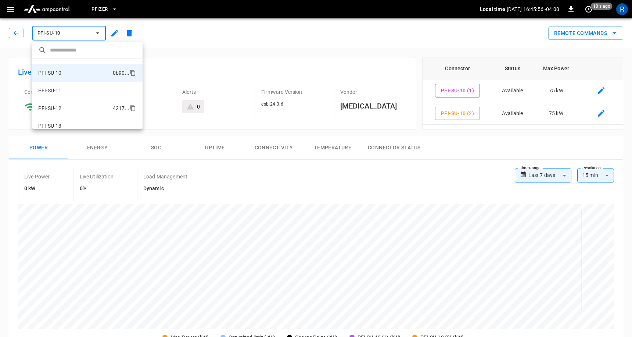
scroll to position [168, 0]
click at [72, 76] on li "PFI-SU-11 2c32 ..." at bounding box center [87, 77] width 110 height 18
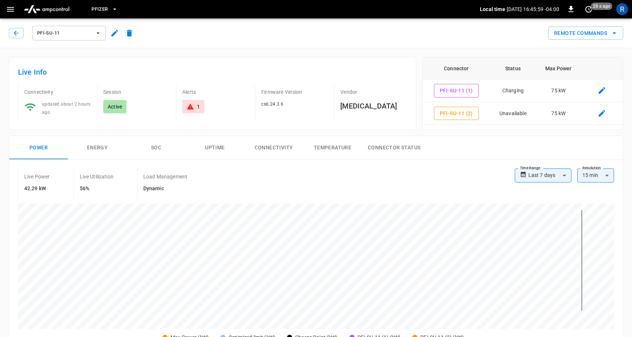
click at [78, 33] on span "PFI-SU-11" at bounding box center [64, 33] width 54 height 8
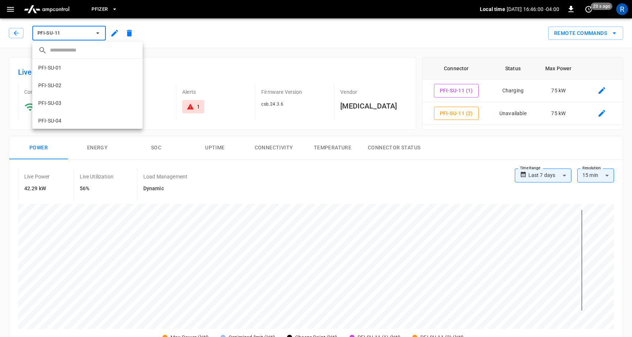
scroll to position [171, 0]
click at [76, 81] on li "PFI-SU-11 2c32 ..." at bounding box center [87, 73] width 110 height 18
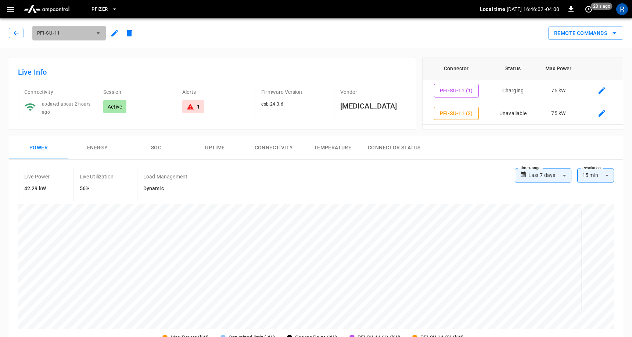
click at [72, 35] on span "PFI-SU-11" at bounding box center [64, 33] width 54 height 8
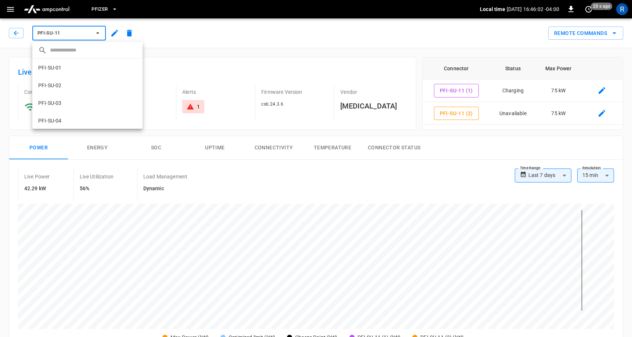
scroll to position [171, 0]
click at [65, 85] on li "PFI-SU-12 4217 ..." at bounding box center [87, 91] width 110 height 18
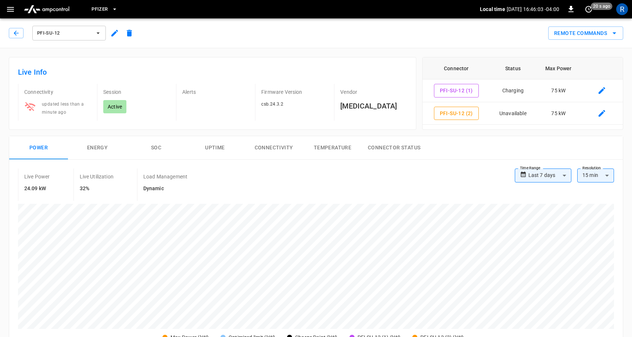
click at [74, 33] on span "PFI-SU-12" at bounding box center [64, 33] width 54 height 8
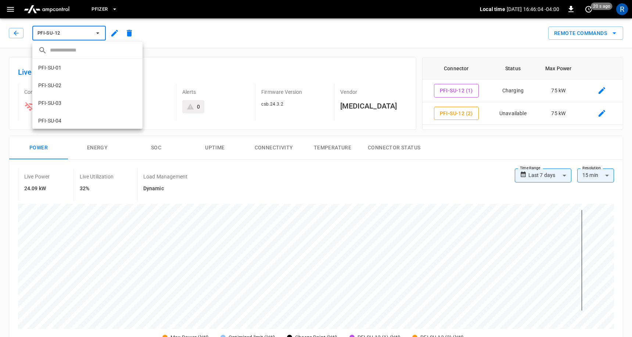
scroll to position [189, 0]
click at [73, 96] on li "PFI-SU-13 c854 ..." at bounding box center [87, 91] width 110 height 18
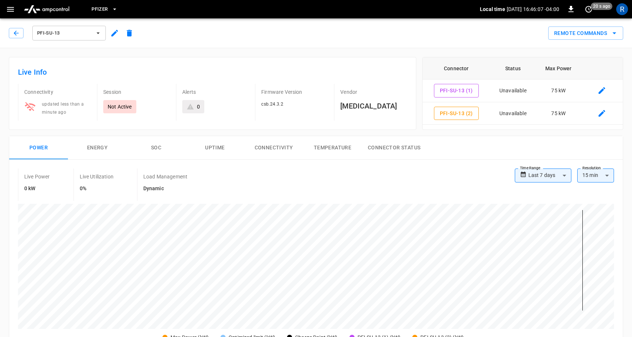
click at [73, 32] on span "PFI-SU-13" at bounding box center [64, 33] width 54 height 8
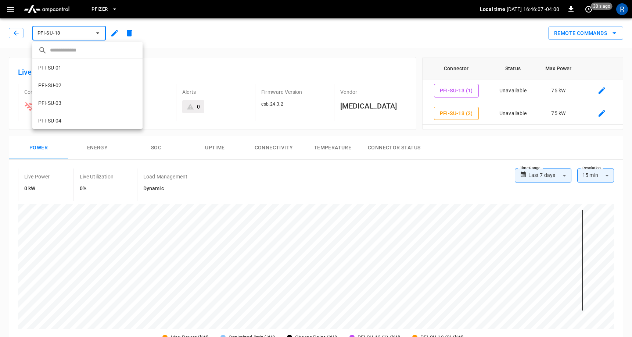
scroll to position [207, 0]
click at [79, 87] on li "PFI-SU-14 effc ..." at bounding box center [87, 91] width 110 height 18
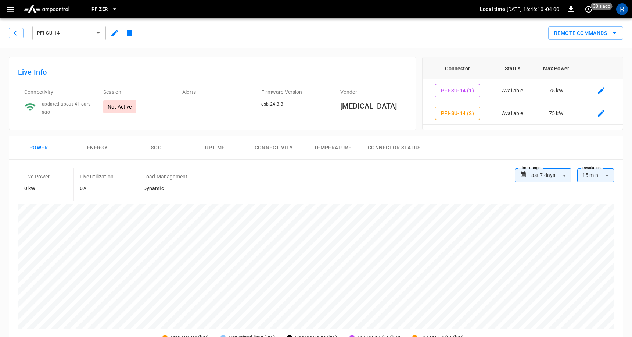
click at [82, 22] on div "PFI-SU-14" at bounding box center [71, 31] width 131 height 21
click at [82, 43] on div "PFI-SU-14 Remote Commands" at bounding box center [314, 31] width 635 height 32
click at [82, 35] on span "PFI-SU-14" at bounding box center [64, 33] width 54 height 8
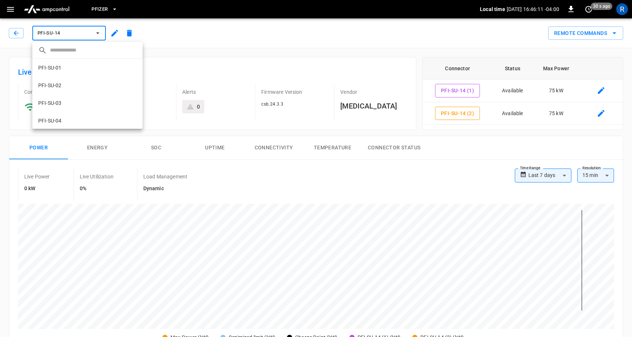
scroll to position [224, 0]
click at [79, 93] on li "PFI-SU-15 0f0b ..." at bounding box center [87, 91] width 110 height 18
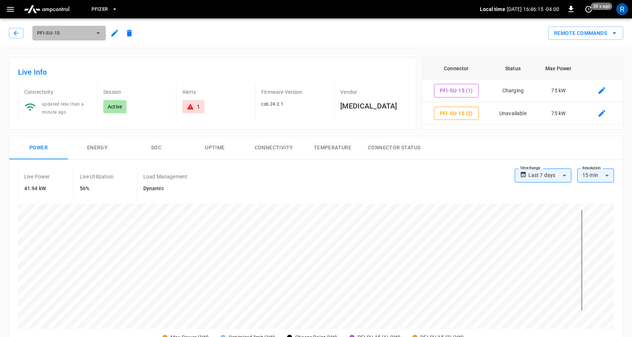
click at [91, 34] on span "PFI-SU-15" at bounding box center [64, 33] width 54 height 8
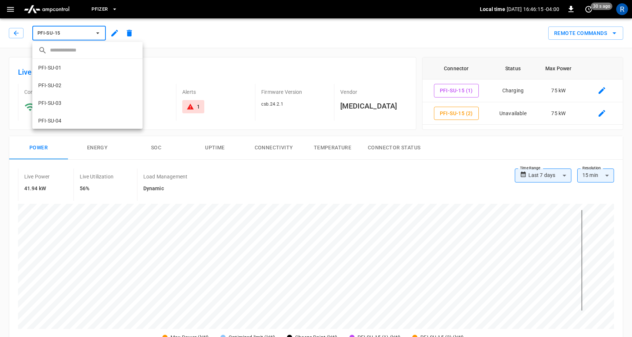
scroll to position [242, 0]
click at [84, 89] on li "PFI-SU-16 e80e ..." at bounding box center [87, 91] width 110 height 18
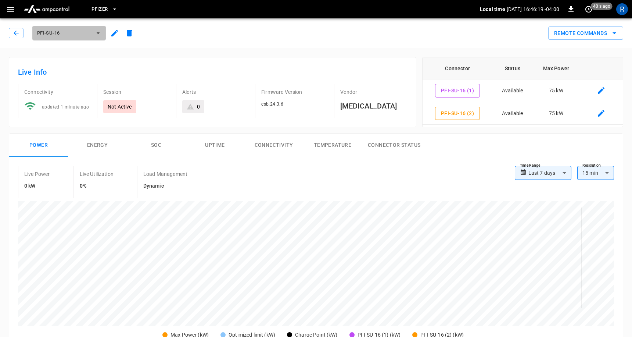
click at [90, 33] on span "PFI-SU-16" at bounding box center [64, 33] width 54 height 8
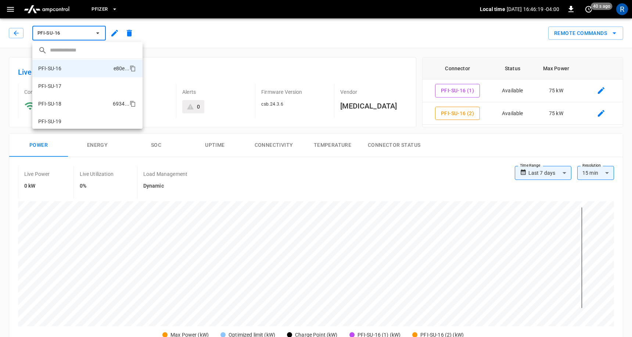
scroll to position [265, 0]
click at [88, 85] on li "PFI-SU-17 b50f ..." at bounding box center [87, 85] width 110 height 18
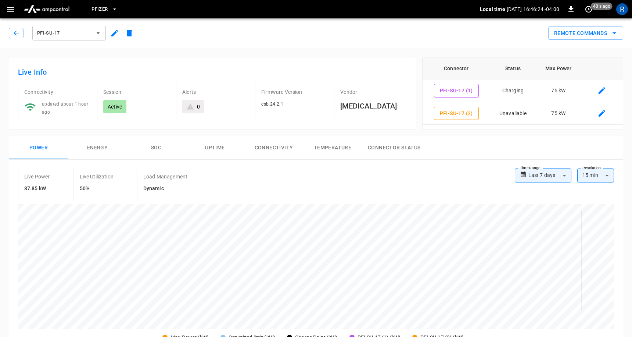
click at [89, 33] on span "PFI-SU-17" at bounding box center [64, 33] width 54 height 8
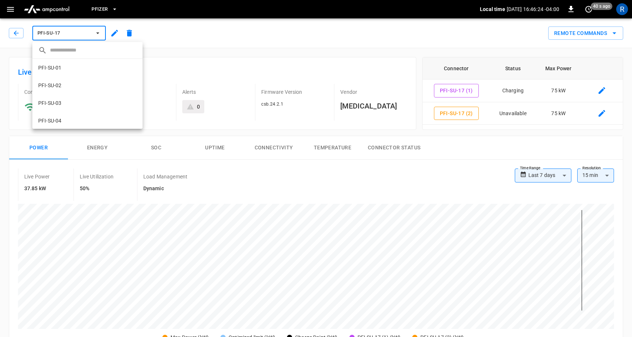
scroll to position [277, 0]
click at [88, 94] on li "PFI-SU-18 6934 ..." at bounding box center [87, 91] width 110 height 18
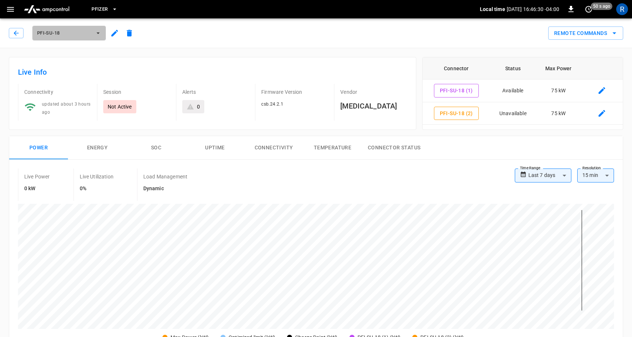
click at [75, 32] on span "PFI-SU-18" at bounding box center [64, 33] width 54 height 8
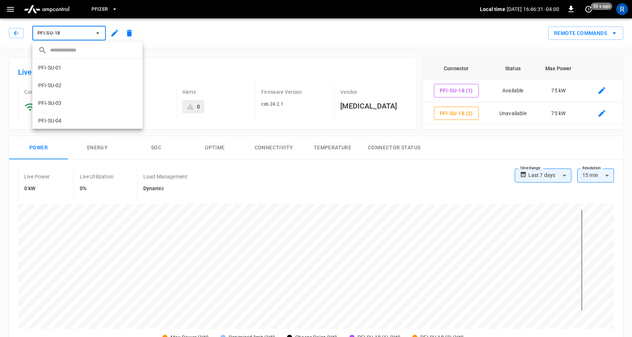
scroll to position [295, 0]
click at [72, 90] on li "PFI-SU-19 ec7b ..." at bounding box center [87, 91] width 110 height 18
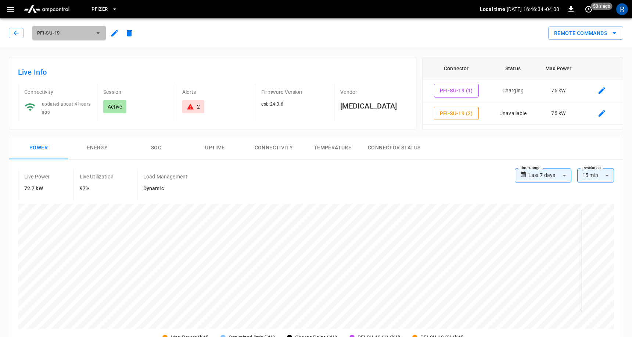
click at [75, 33] on span "PFI-SU-19" at bounding box center [64, 33] width 54 height 8
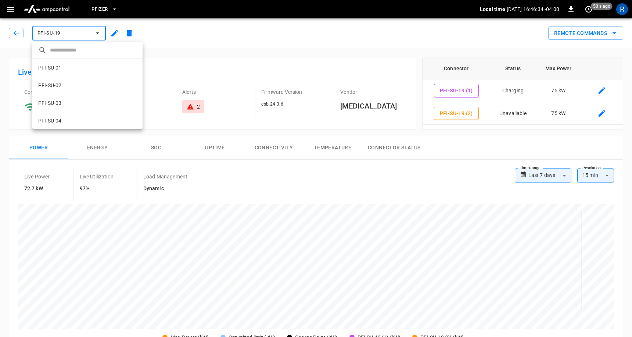
scroll to position [312, 0]
click at [78, 93] on li "PFI-SU-20 f8cc ..." at bounding box center [87, 91] width 110 height 18
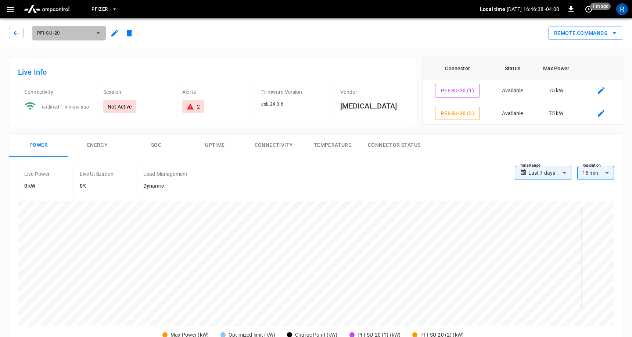
click at [95, 32] on icon "button" at bounding box center [97, 32] width 7 height 7
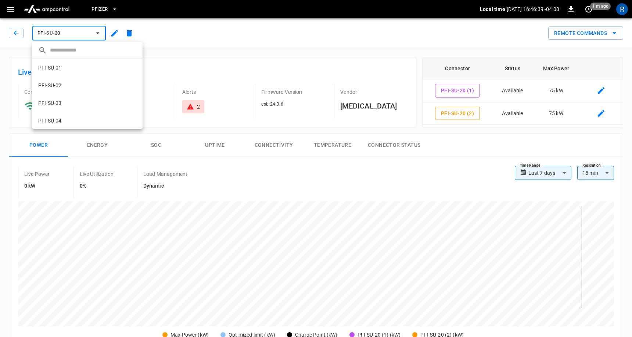
scroll to position [330, 0]
click at [80, 93] on li "PFI-SU-21 3414 ..." at bounding box center [87, 91] width 110 height 18
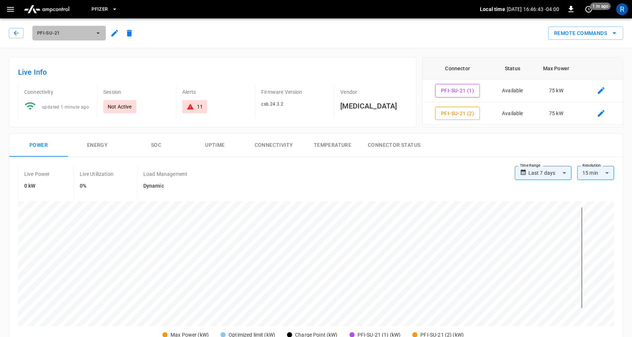
click at [87, 33] on span "PFI-SU-21" at bounding box center [64, 33] width 54 height 8
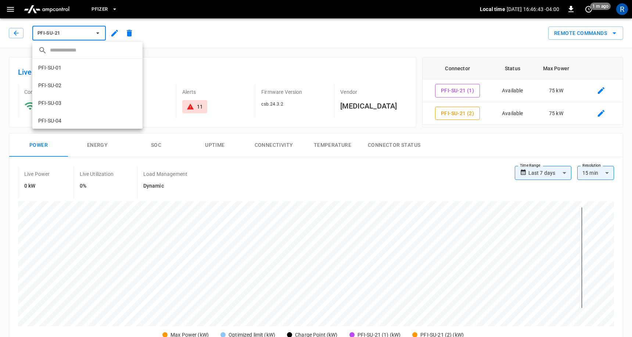
scroll to position [348, 0]
click at [68, 85] on li "PFI-SU-22 792c ..." at bounding box center [87, 91] width 110 height 18
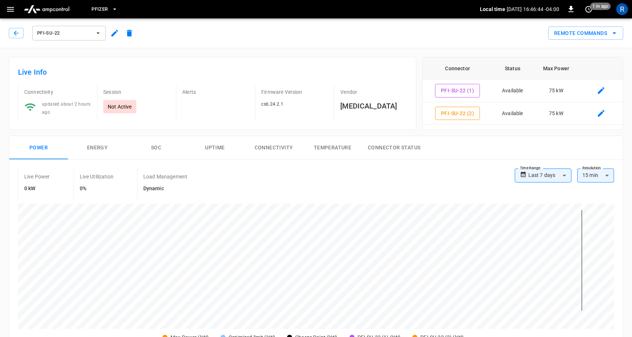
click at [78, 34] on span "PFI-SU-22" at bounding box center [64, 33] width 54 height 8
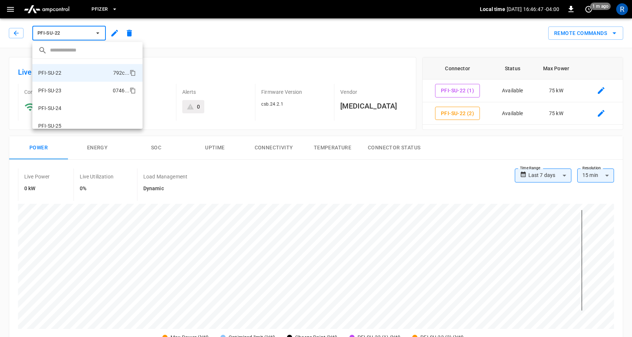
click at [75, 89] on li "PFI-SU-23 0746 ..." at bounding box center [87, 91] width 110 height 18
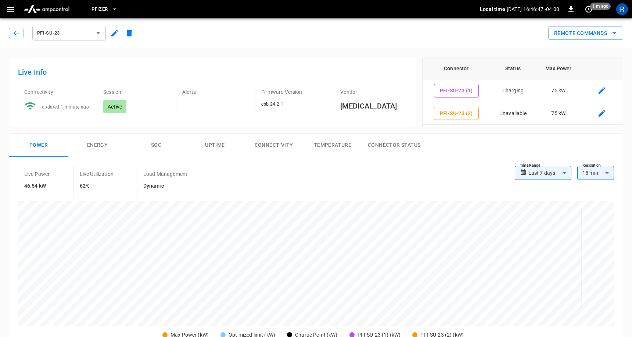
click at [89, 32] on span "PFI-SU-23" at bounding box center [64, 33] width 54 height 8
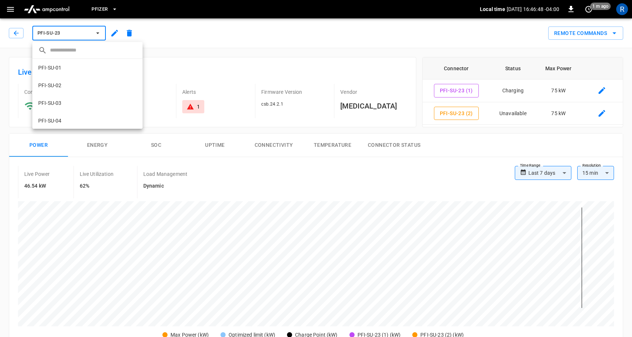
scroll to position [371, 0]
click at [89, 99] on li "PFI-SU-24 d0af ..." at bounding box center [87, 102] width 110 height 18
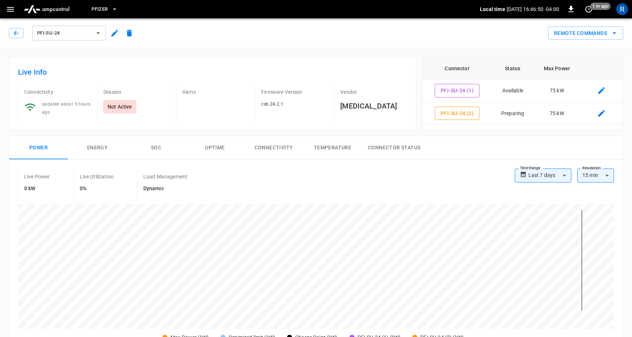
click at [85, 34] on span "PFI-SU-24" at bounding box center [64, 33] width 54 height 8
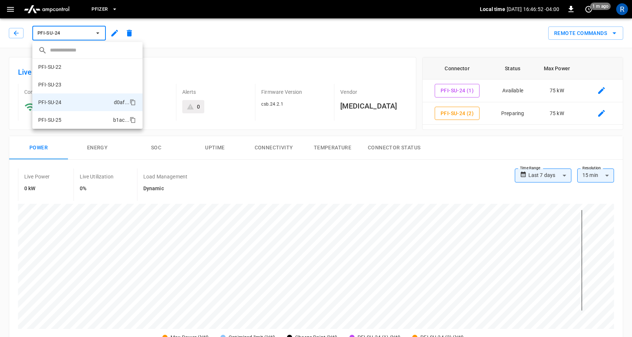
click at [86, 116] on li "PFI-SU-25 b1ac ..." at bounding box center [87, 120] width 110 height 18
